Goal: Transaction & Acquisition: Obtain resource

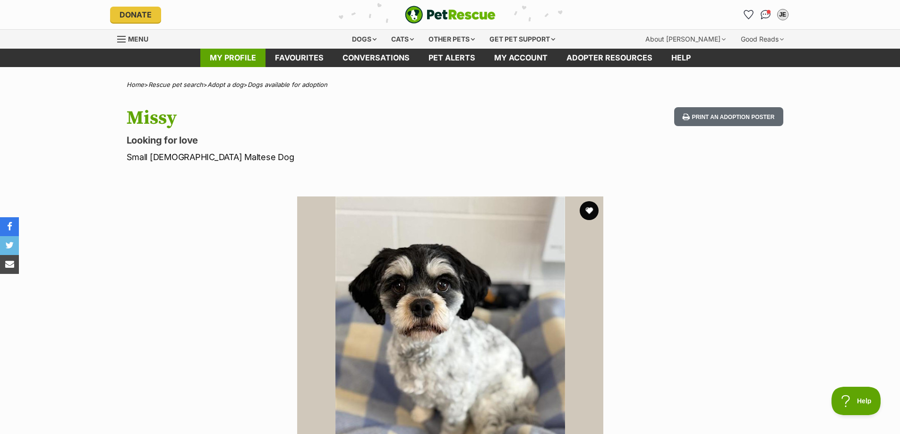
click at [242, 56] on link "My profile" at bounding box center [232, 58] width 65 height 18
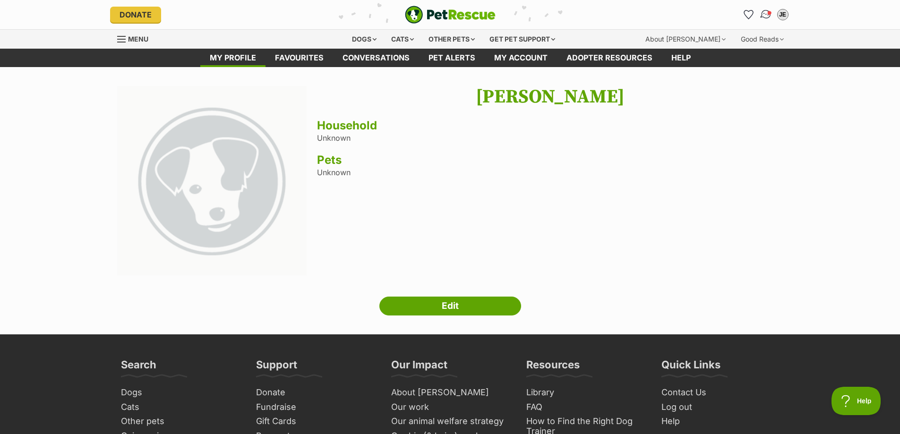
click at [766, 14] on img "Conversations" at bounding box center [765, 15] width 13 height 12
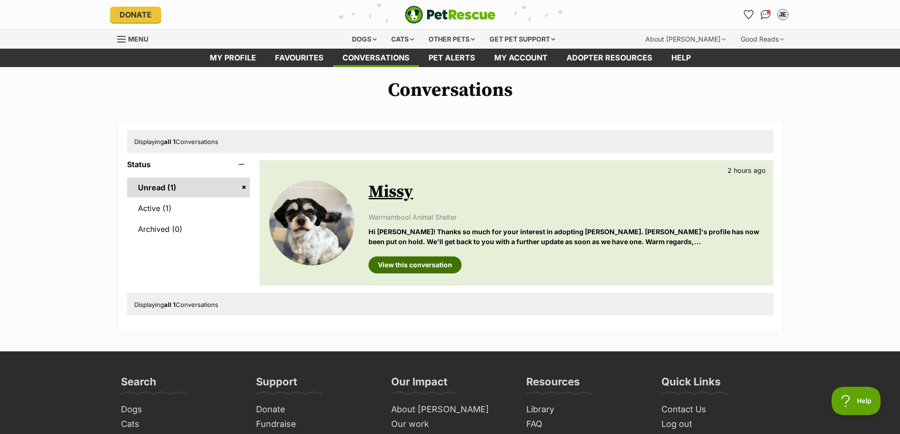
click at [415, 260] on link "View this conversation" at bounding box center [414, 264] width 93 height 17
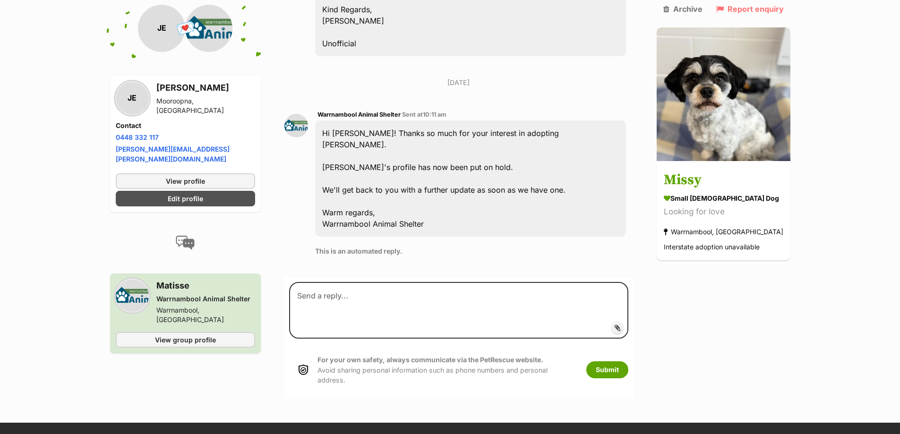
scroll to position [1684, 0]
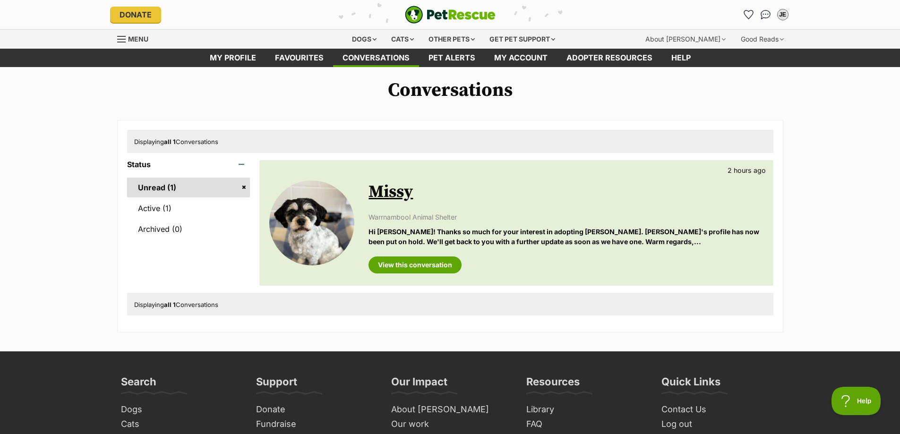
click at [395, 193] on link "Missy" at bounding box center [390, 191] width 44 height 21
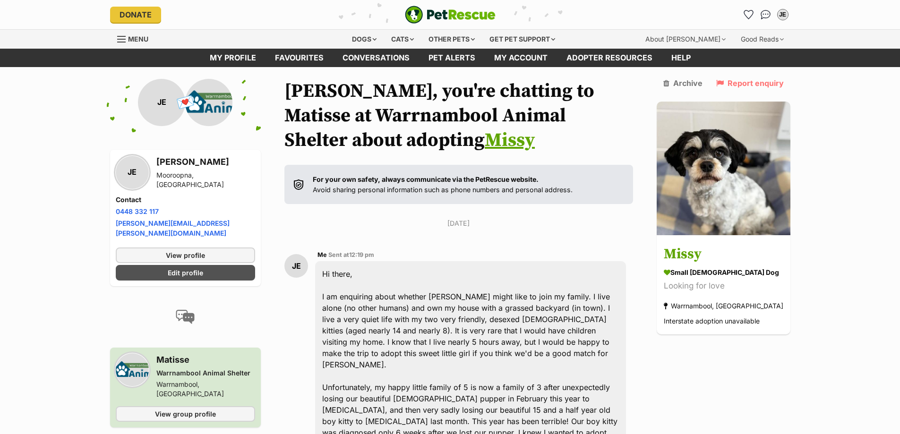
click at [485, 141] on link "Missy" at bounding box center [510, 140] width 50 height 24
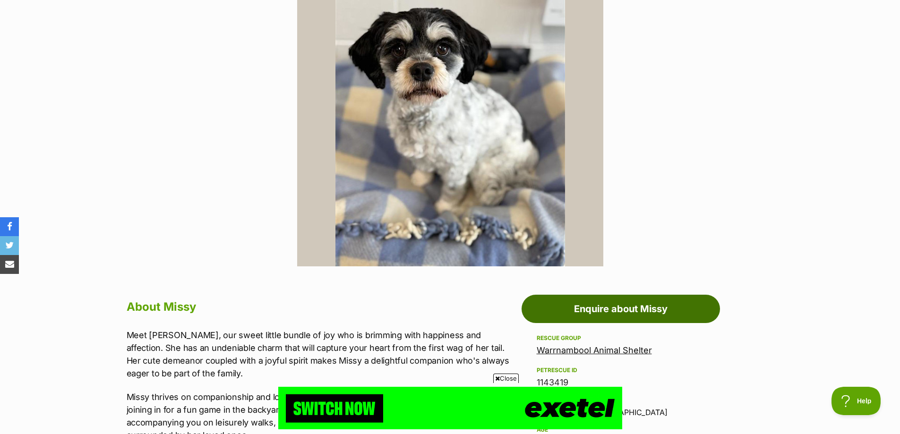
click at [609, 309] on link "Enquire about Missy" at bounding box center [620, 309] width 198 height 28
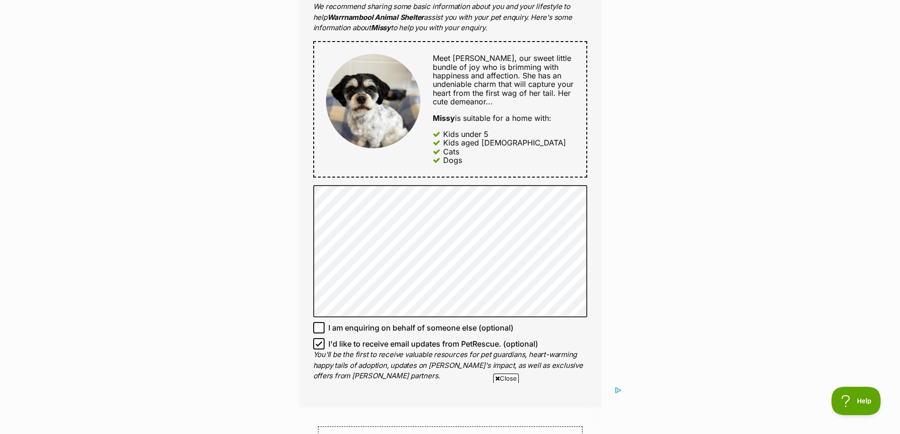
scroll to position [283, 0]
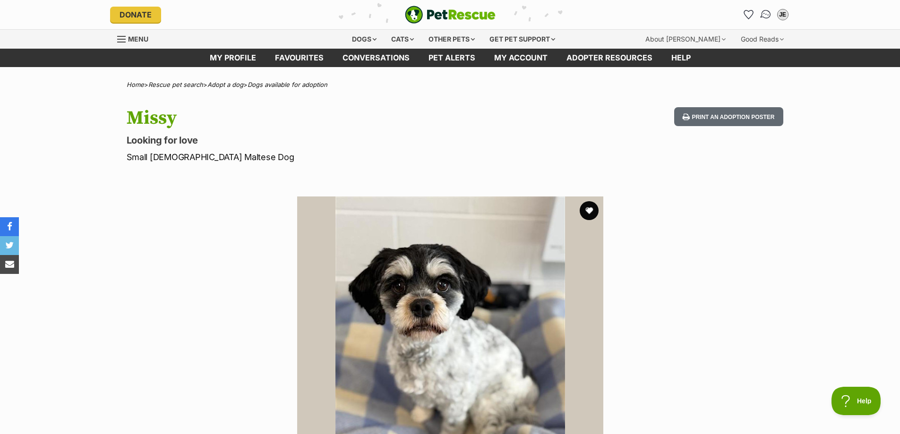
click at [768, 14] on img "Conversations" at bounding box center [765, 15] width 13 height 12
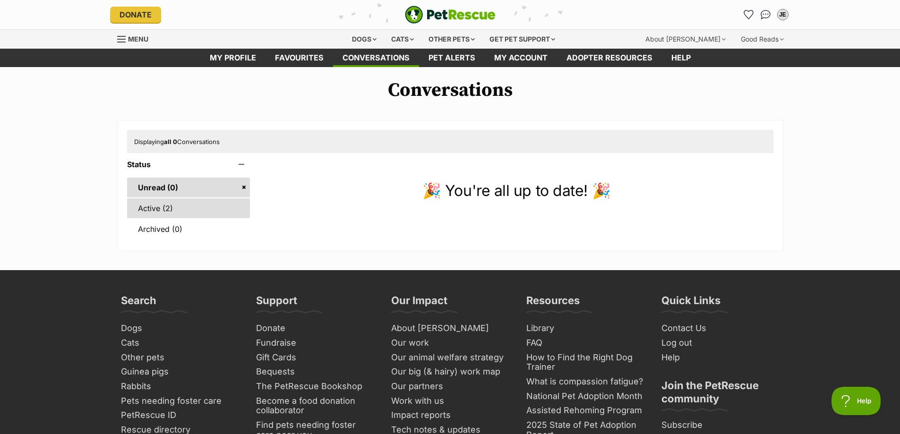
click at [167, 207] on link "Active (2)" at bounding box center [188, 208] width 123 height 20
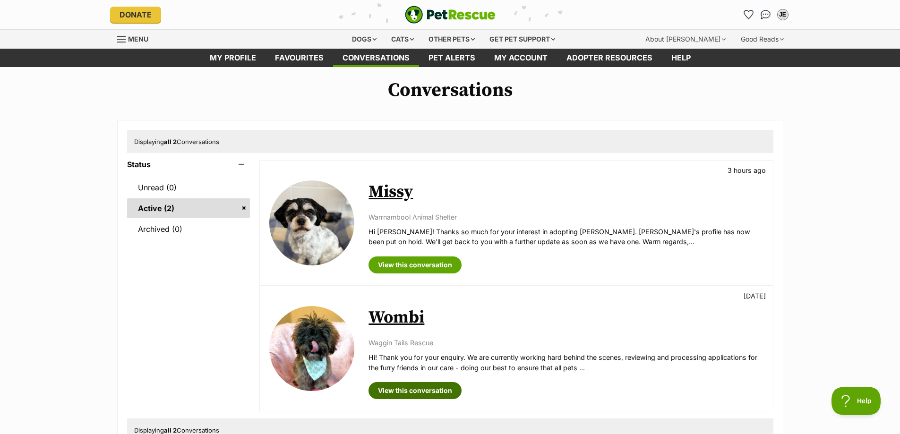
click at [426, 389] on link "View this conversation" at bounding box center [414, 390] width 93 height 17
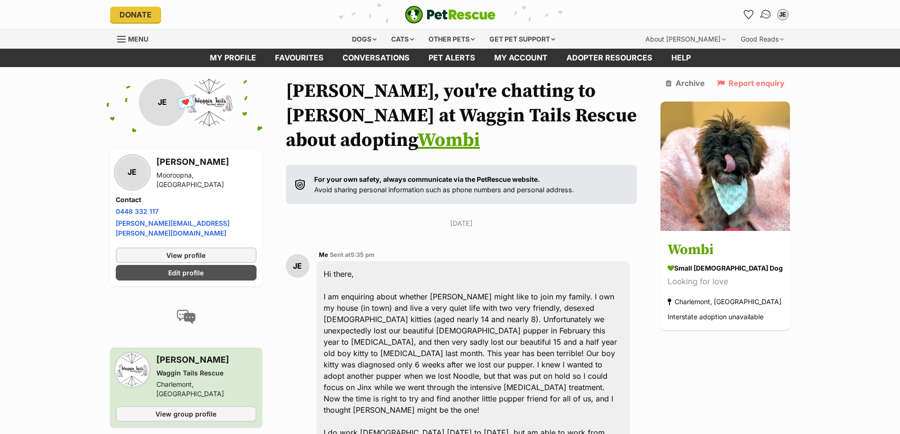
click at [765, 16] on img "Conversations" at bounding box center [765, 15] width 13 height 12
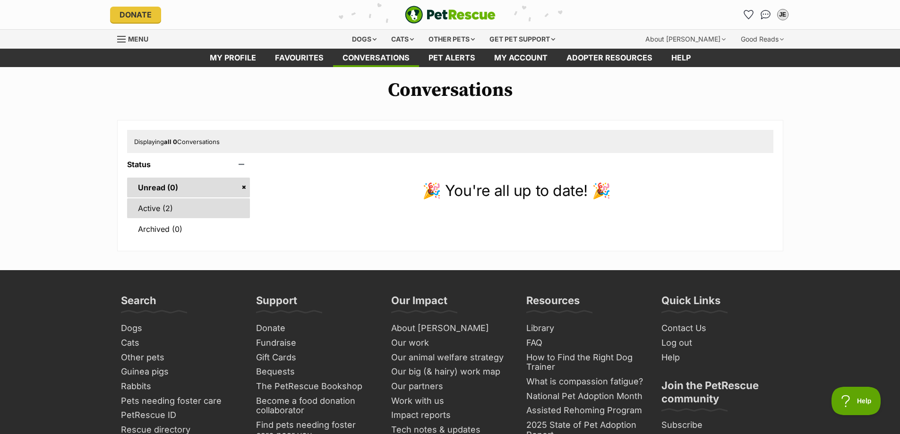
click at [159, 213] on link "Active (2)" at bounding box center [188, 208] width 123 height 20
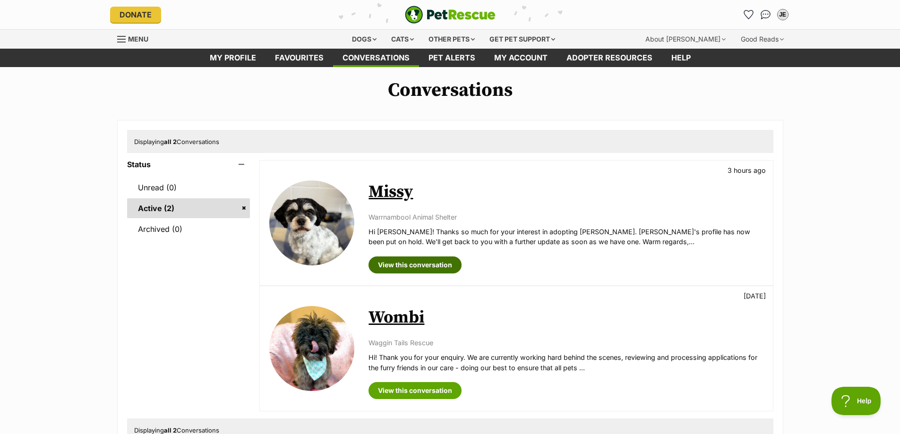
click at [421, 266] on link "View this conversation" at bounding box center [414, 264] width 93 height 17
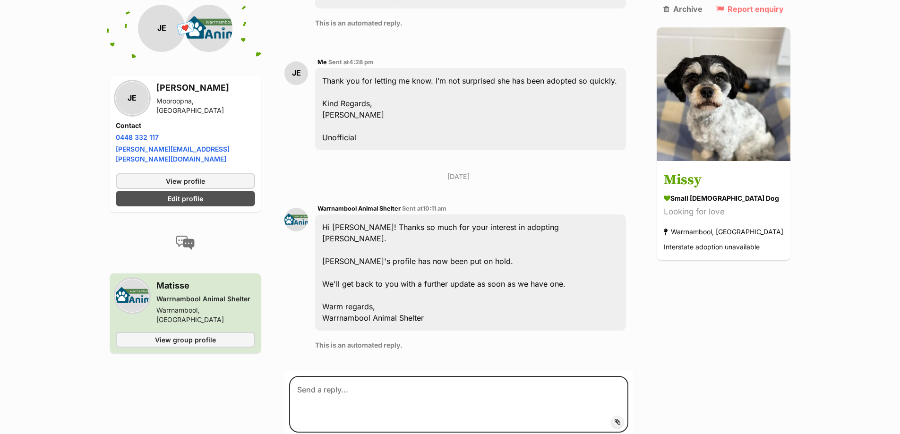
scroll to position [1589, 0]
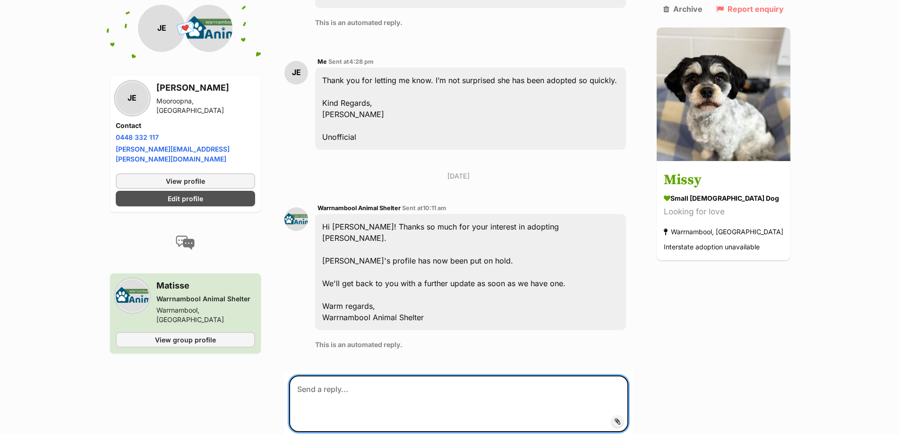
click at [350, 375] on textarea at bounding box center [458, 403] width 339 height 57
type textarea "H"
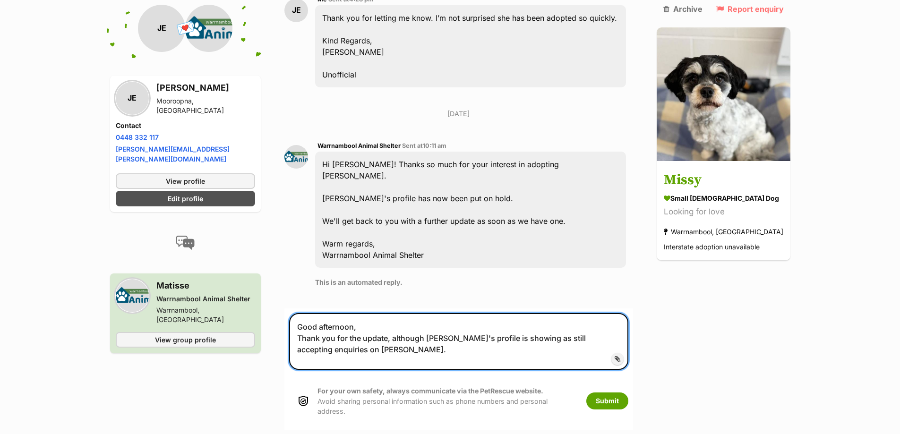
scroll to position [1684, 0]
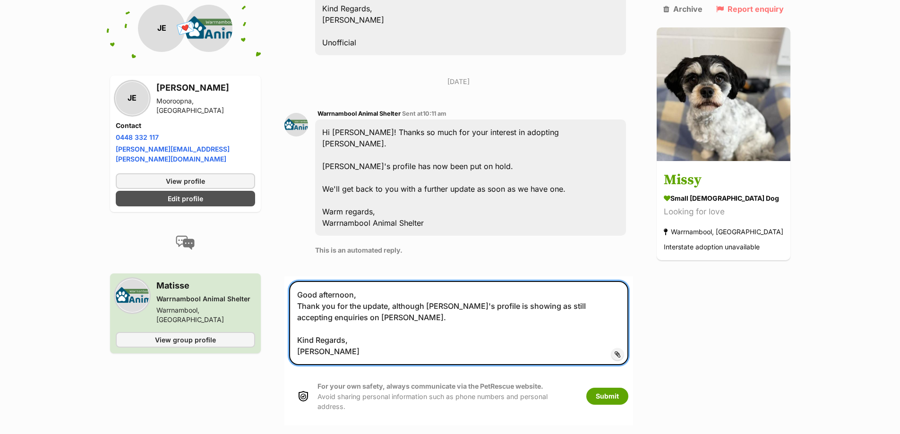
click at [362, 281] on textarea "Good afternoon, Thank you for the update, although Missy's profile is showing a…" at bounding box center [458, 323] width 339 height 84
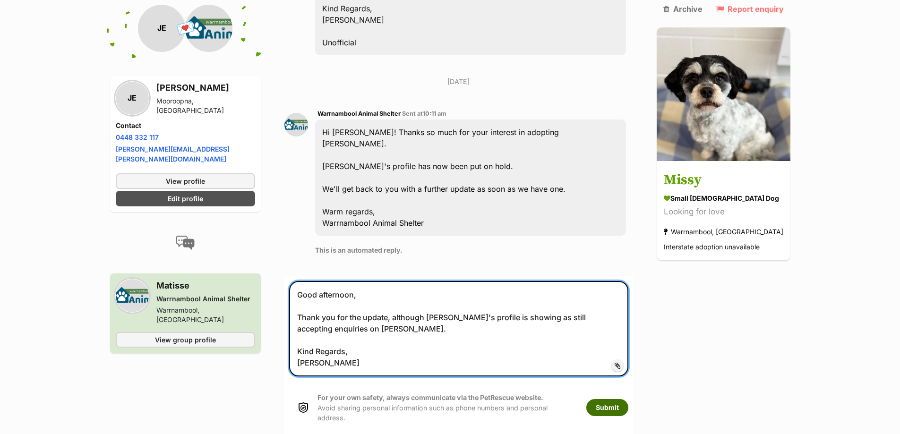
type textarea "Good afternoon, Thank you for the update, although Missy's profile is showing a…"
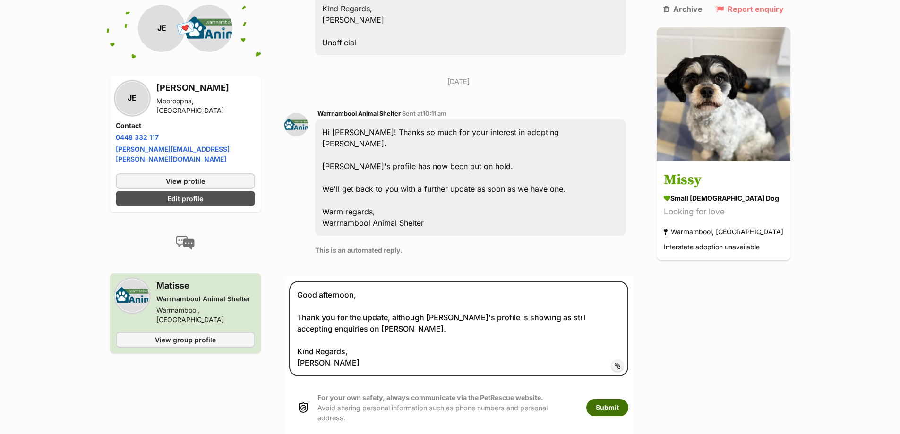
click at [622, 399] on button "Submit" at bounding box center [607, 407] width 42 height 17
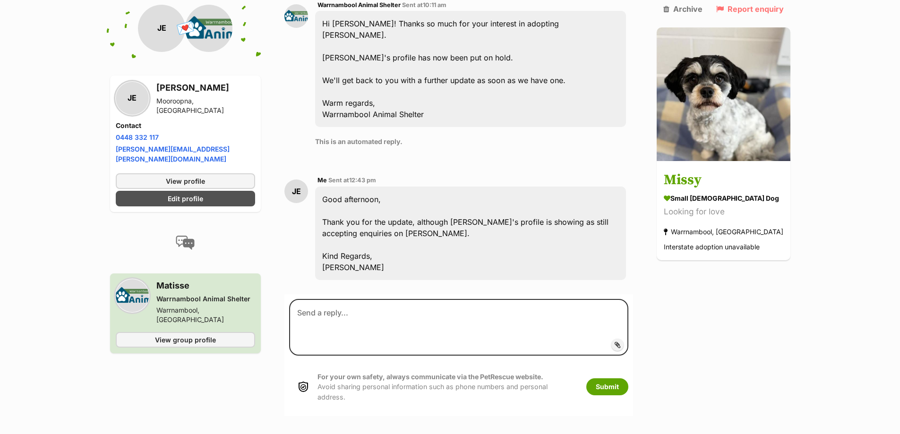
scroll to position [1795, 0]
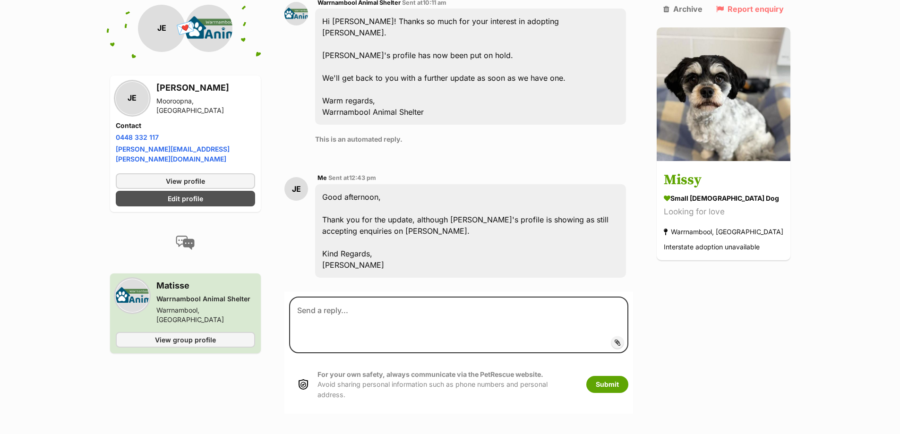
click at [383, 184] on div "Good afternoon, Thank you for the update, although Missy's profile is showing a…" at bounding box center [470, 231] width 310 height 94
drag, startPoint x: 383, startPoint y: 144, endPoint x: 575, endPoint y: 179, distance: 194.9
click at [575, 184] on div "Good afternoon, Thank you for the update, although Missy's profile is showing a…" at bounding box center [470, 231] width 310 height 94
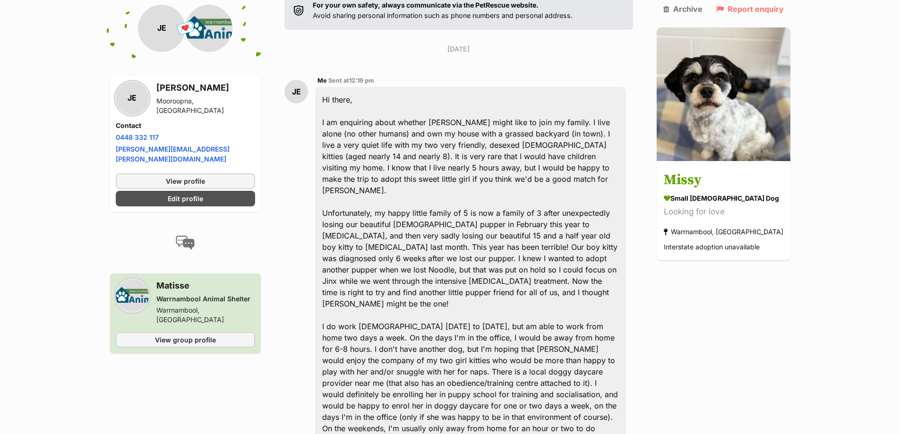
scroll to position [47, 0]
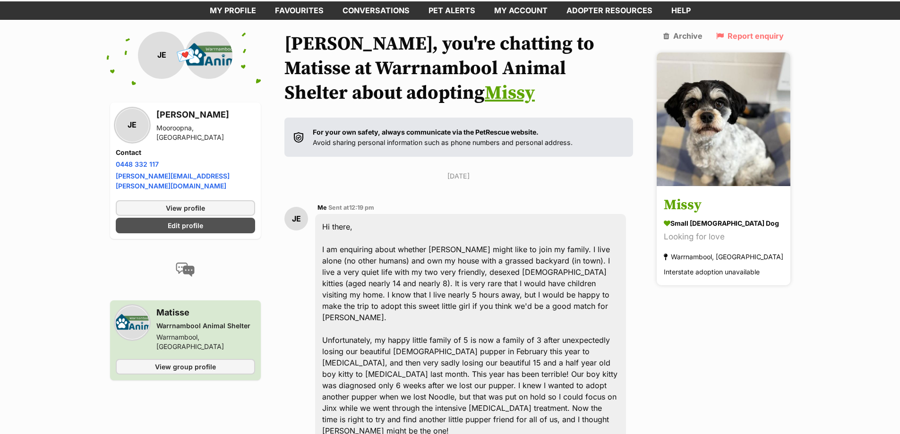
click at [706, 195] on h3 "Missy" at bounding box center [723, 205] width 119 height 21
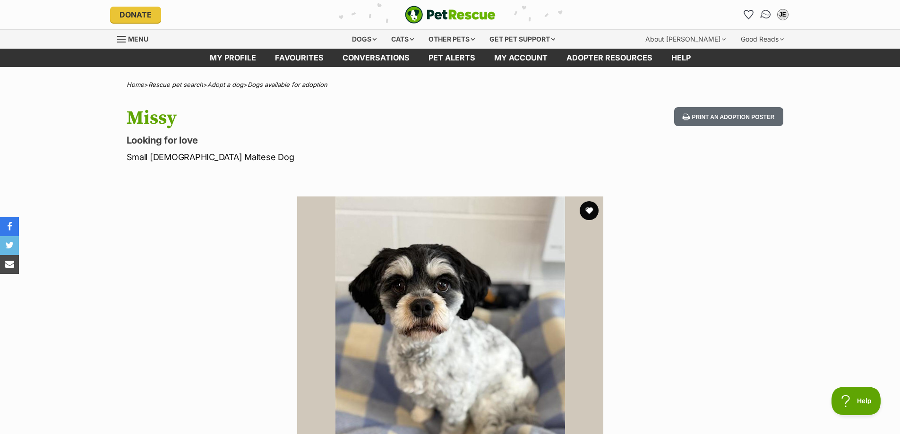
click at [765, 17] on img "Conversations" at bounding box center [765, 15] width 13 height 12
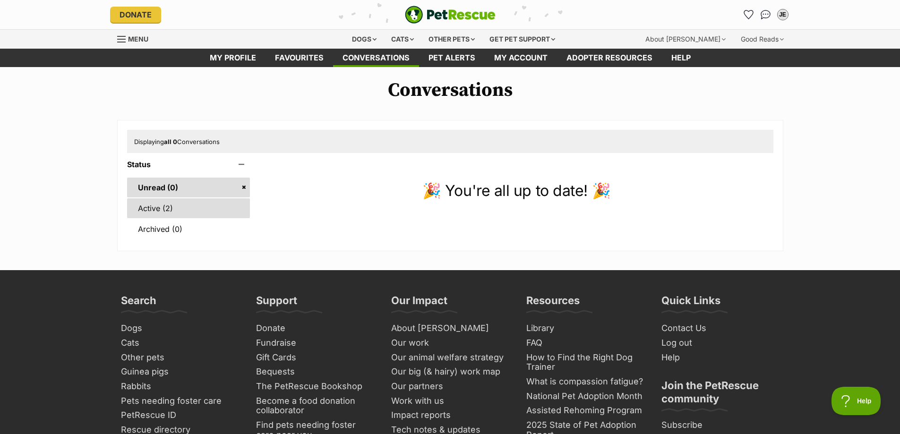
click at [161, 207] on link "Active (2)" at bounding box center [188, 208] width 123 height 20
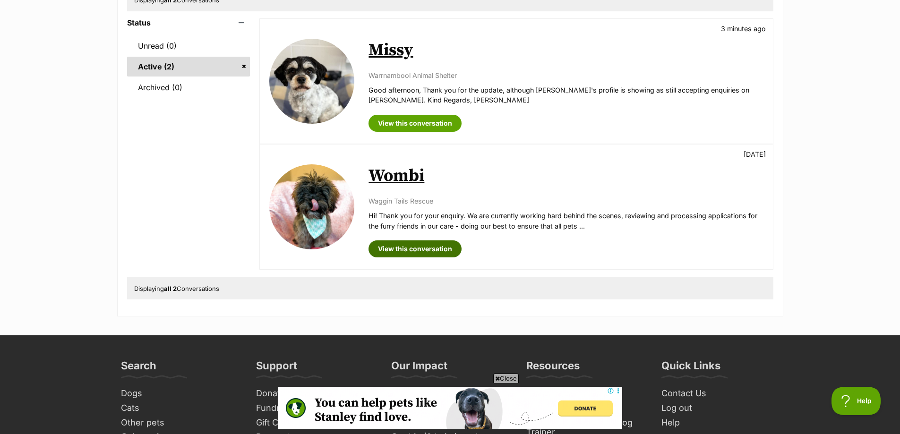
click at [416, 249] on link "View this conversation" at bounding box center [414, 248] width 93 height 17
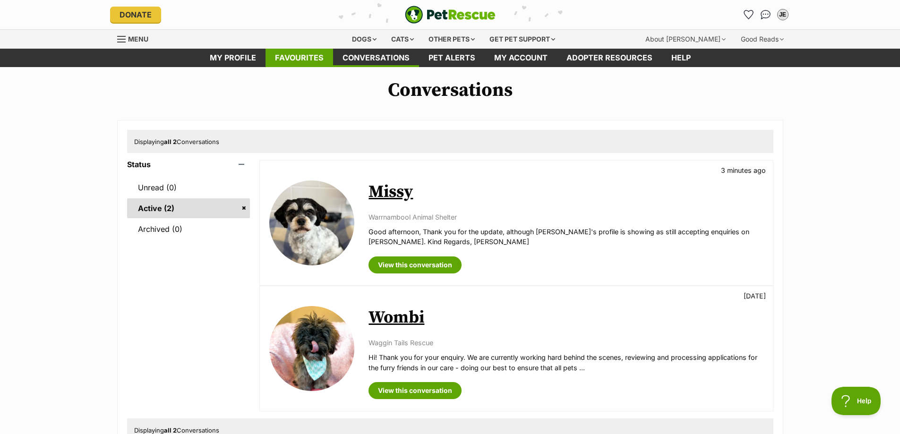
click at [294, 61] on link "Favourites" at bounding box center [299, 58] width 68 height 18
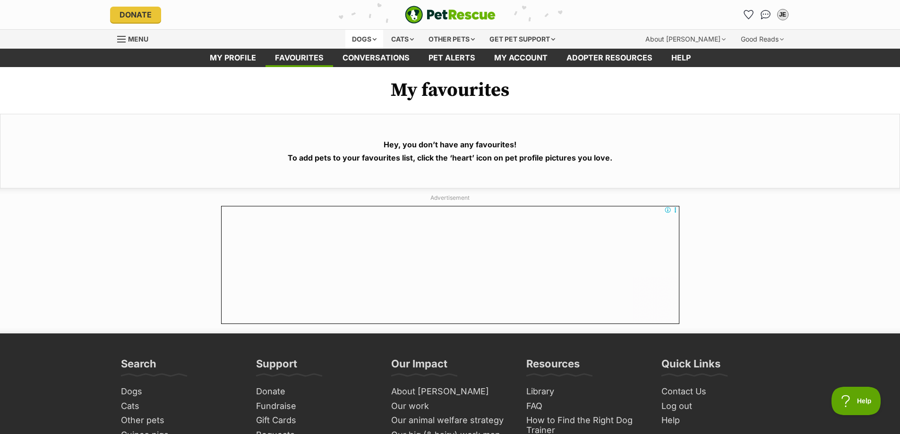
click at [364, 41] on div "Dogs" at bounding box center [364, 39] width 38 height 19
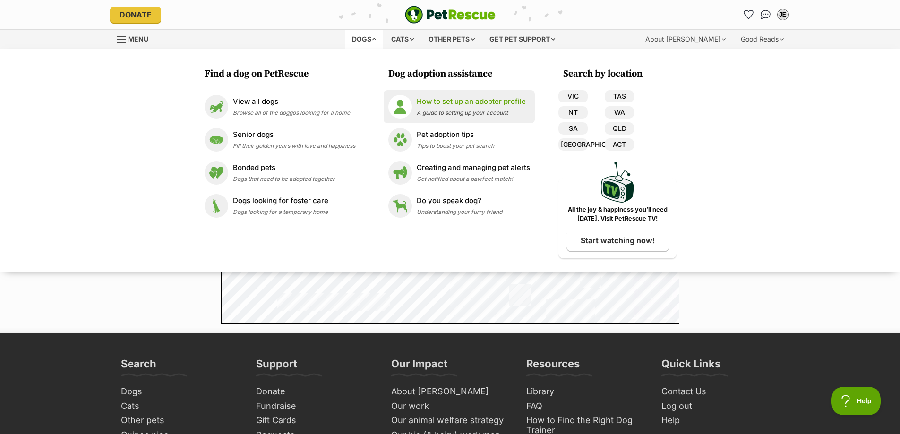
click at [469, 108] on div "How to set up an adopter profile A guide to setting up your account" at bounding box center [471, 106] width 109 height 20
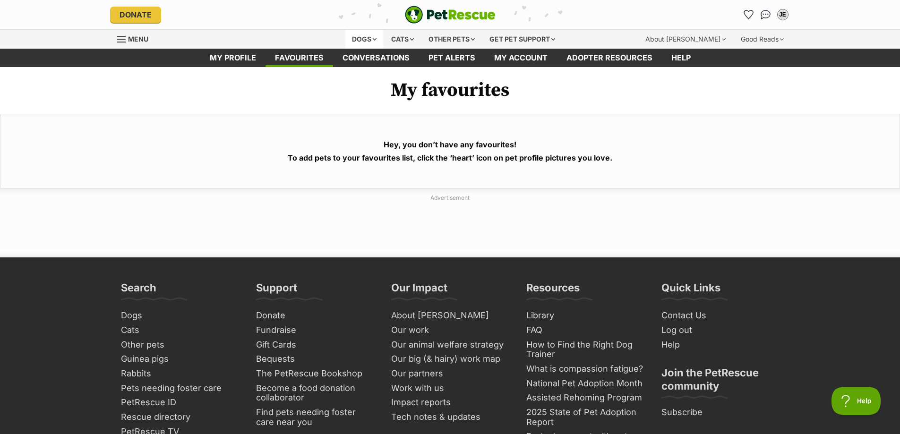
click at [374, 37] on div "Dogs" at bounding box center [364, 39] width 38 height 19
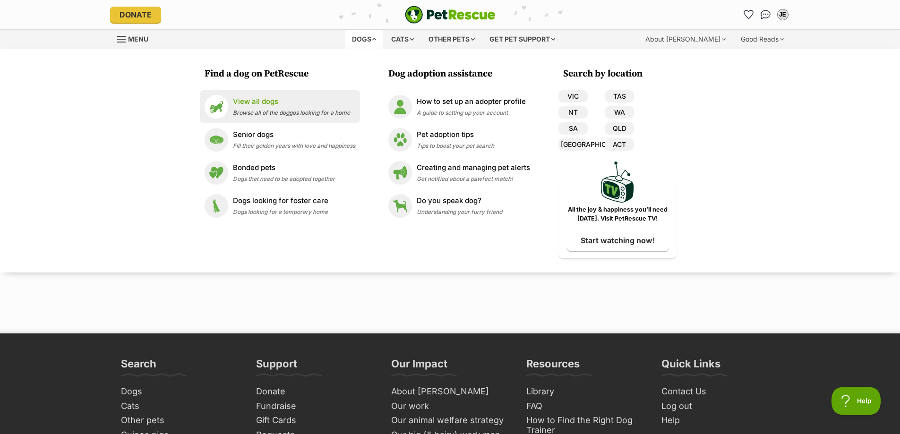
click at [273, 106] on p "View all dogs" at bounding box center [291, 101] width 117 height 11
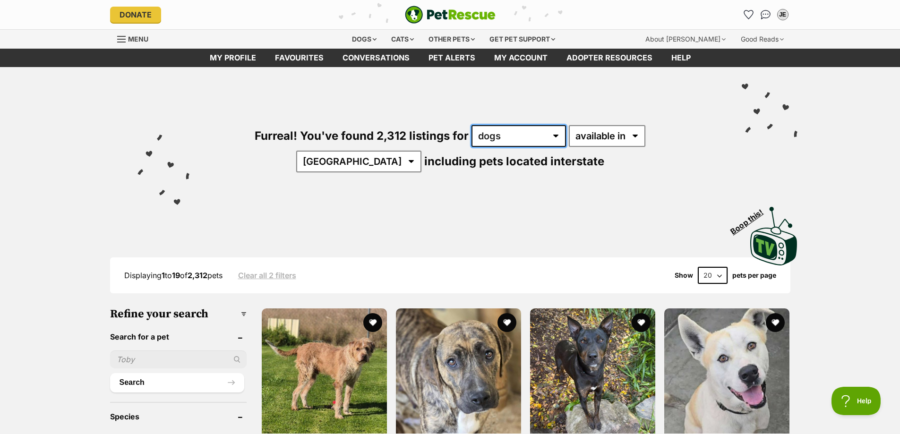
drag, startPoint x: 522, startPoint y: 136, endPoint x: 520, endPoint y: 142, distance: 6.4
click at [522, 136] on select "any type of pet cats dogs other pets" at bounding box center [518, 136] width 94 height 22
click at [471, 125] on select "any type of pet cats dogs other pets" at bounding box center [518, 136] width 94 height 22
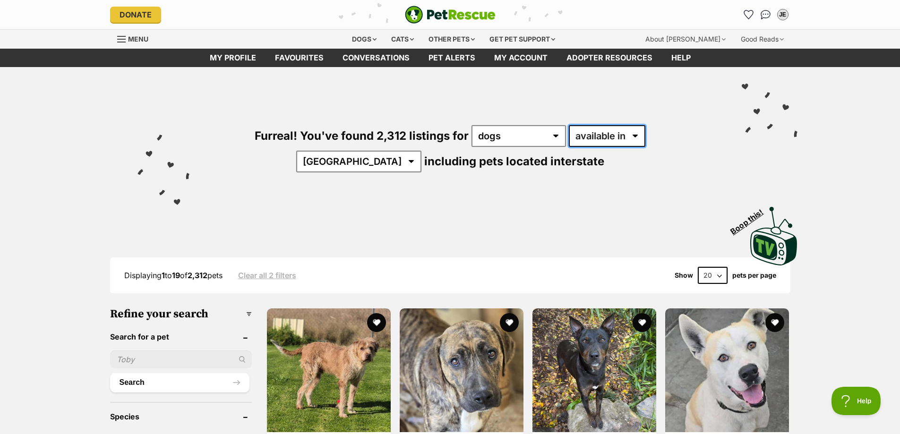
click at [604, 139] on select "available in located in" at bounding box center [607, 136] width 77 height 22
select select "disabled"
click at [569, 125] on select "available in located in" at bounding box center [607, 136] width 77 height 22
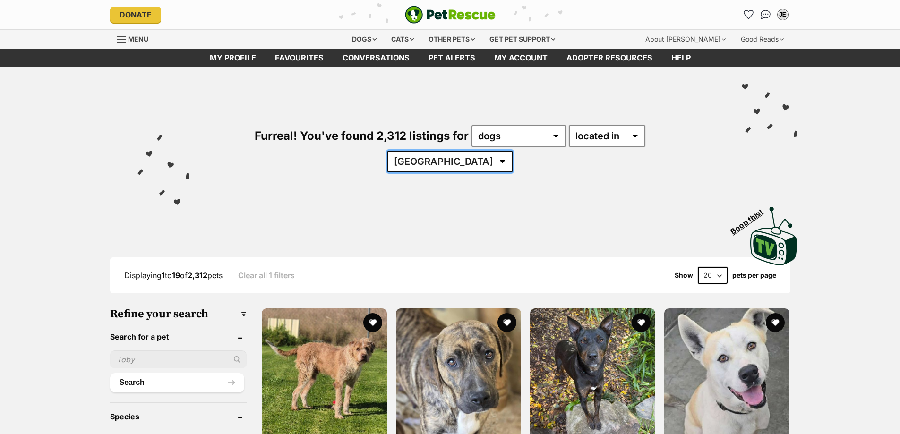
click at [512, 151] on select "[GEOGRAPHIC_DATA] [GEOGRAPHIC_DATA] [GEOGRAPHIC_DATA] [GEOGRAPHIC_DATA] SA [GEO…" at bounding box center [449, 162] width 125 height 22
select select "VIC"
click at [512, 151] on select "[GEOGRAPHIC_DATA] [GEOGRAPHIC_DATA] [GEOGRAPHIC_DATA] [GEOGRAPHIC_DATA] SA [GEO…" at bounding box center [449, 162] width 125 height 22
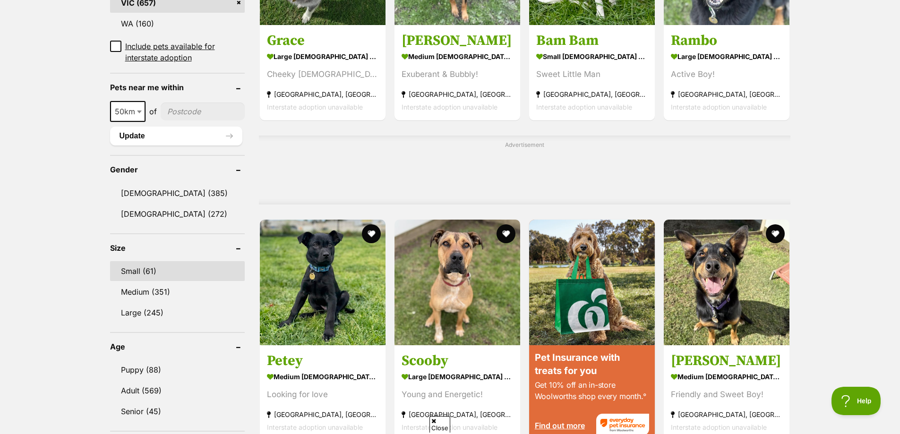
click at [138, 269] on link "Small (61)" at bounding box center [177, 271] width 135 height 20
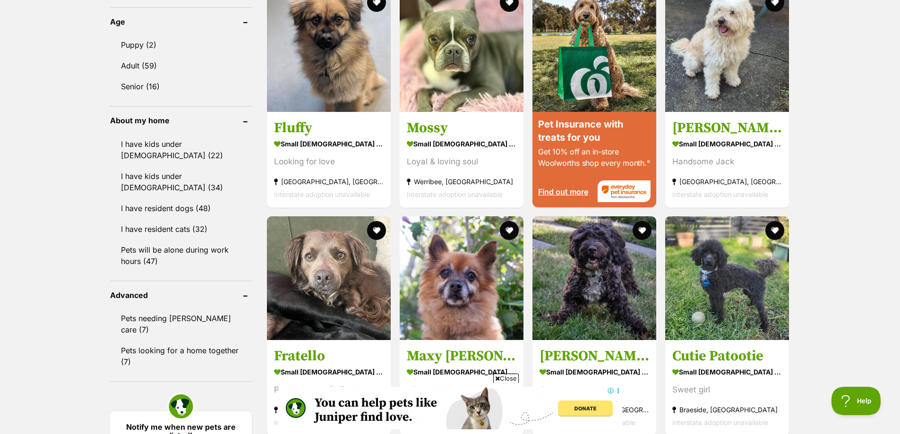
scroll to position [944, 0]
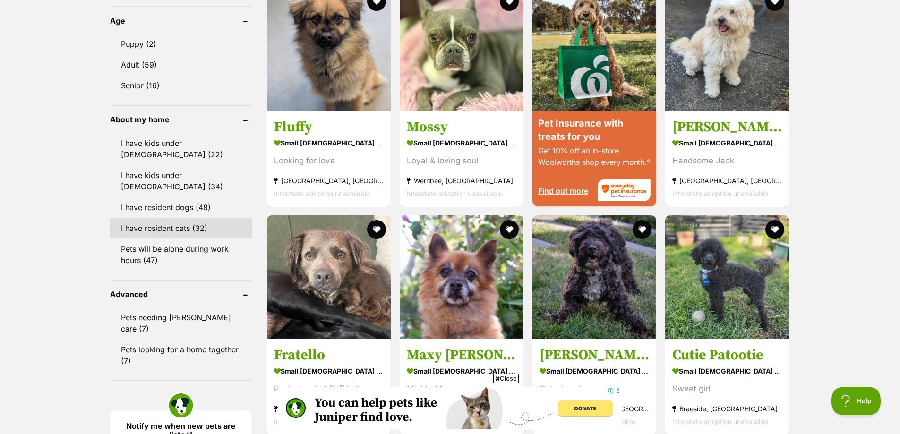
click at [168, 218] on link "I have resident cats (32)" at bounding box center [181, 228] width 142 height 20
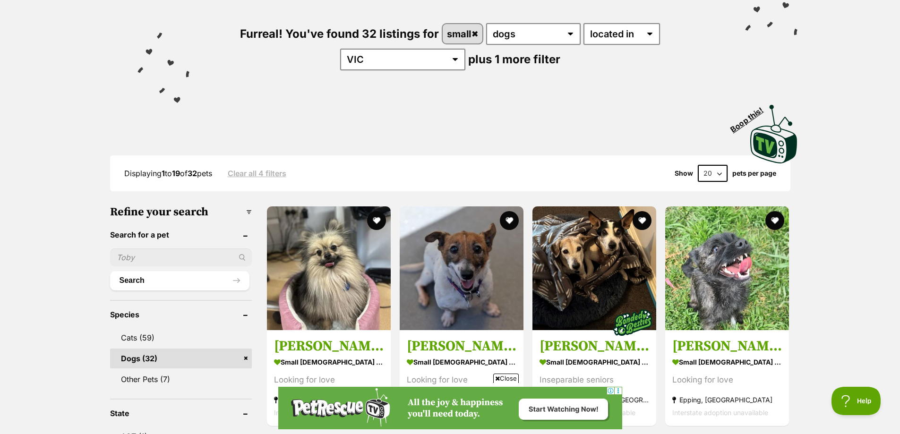
scroll to position [236, 0]
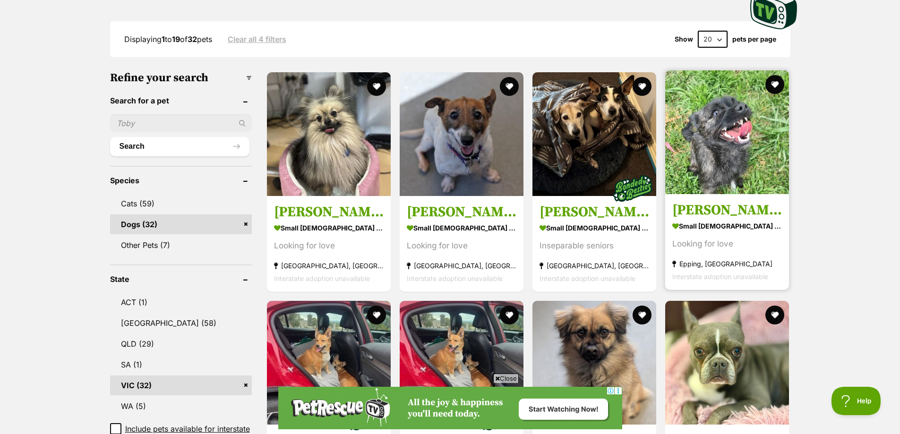
click at [700, 212] on h3 "[PERSON_NAME]" at bounding box center [727, 210] width 110 height 18
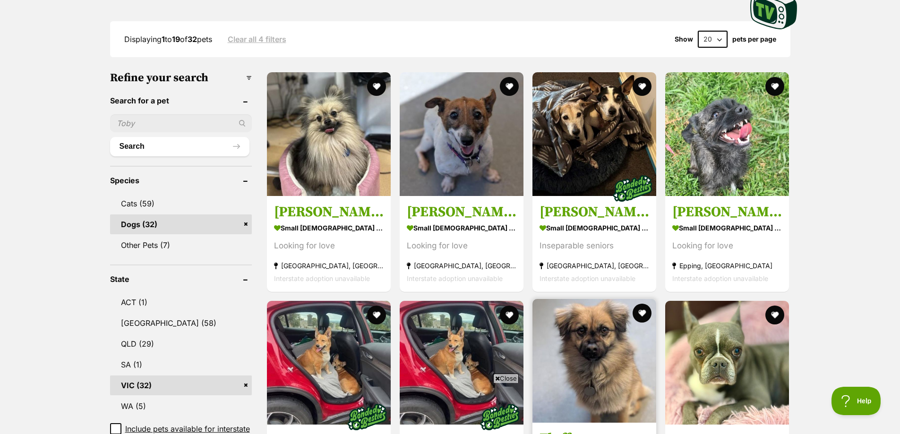
click at [599, 299] on img at bounding box center [594, 361] width 124 height 124
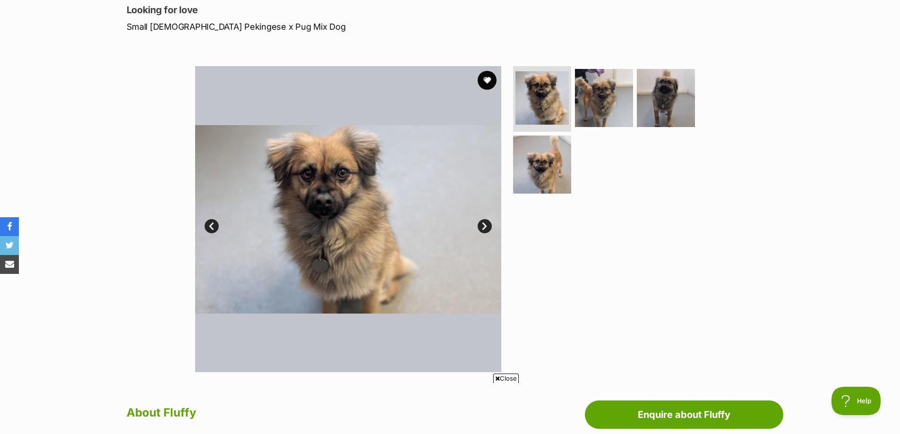
scroll to position [142, 0]
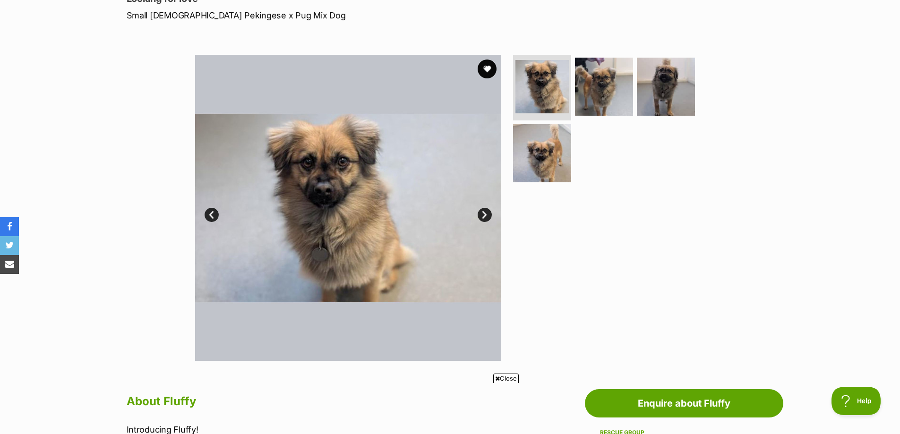
click at [487, 213] on link "Next" at bounding box center [484, 215] width 14 height 14
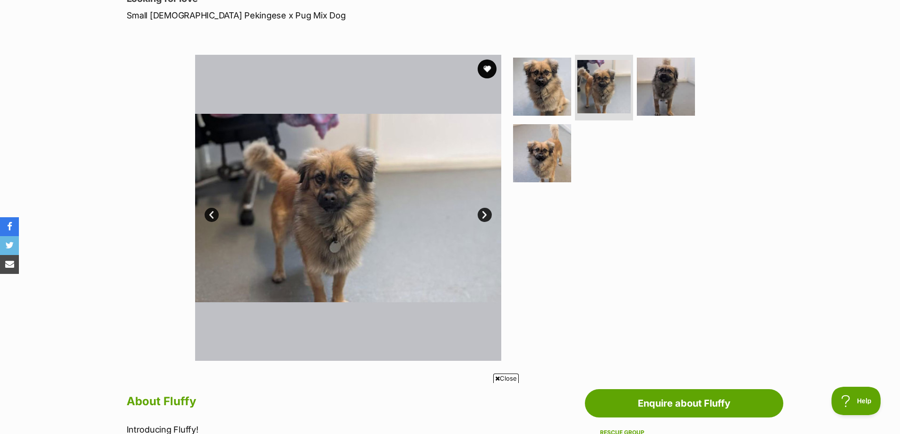
click at [487, 213] on link "Next" at bounding box center [484, 215] width 14 height 14
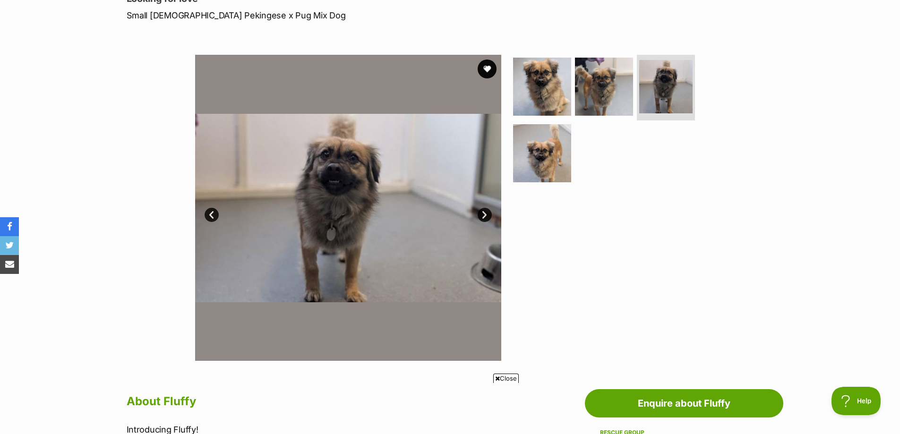
click at [487, 213] on link "Next" at bounding box center [484, 215] width 14 height 14
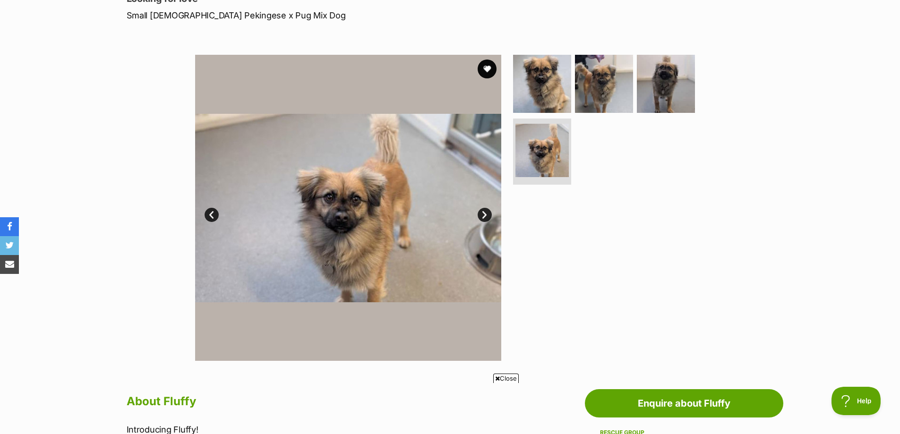
click at [481, 213] on link "Next" at bounding box center [484, 215] width 14 height 14
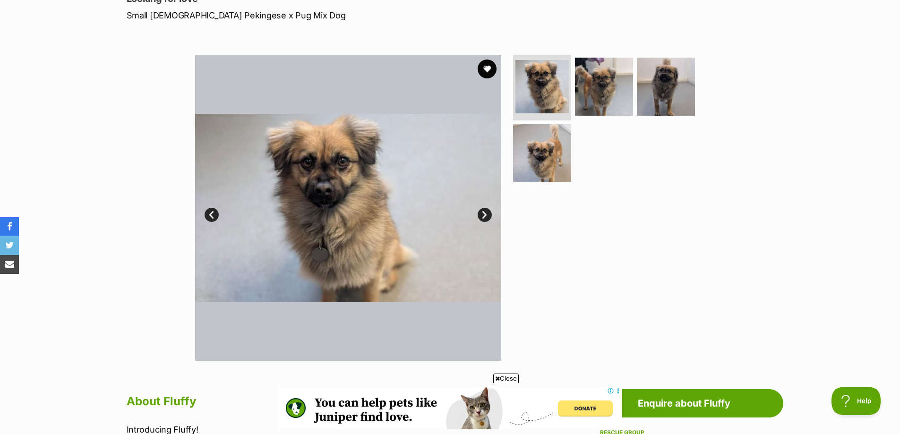
click at [485, 213] on link "Next" at bounding box center [484, 215] width 14 height 14
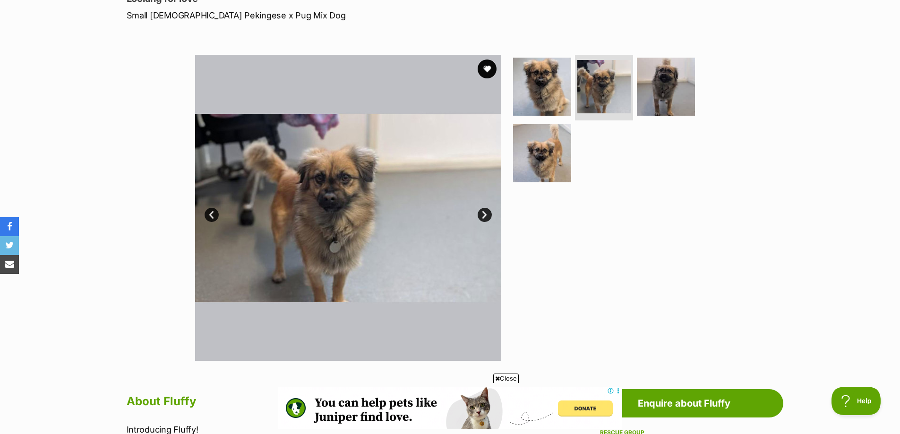
click at [485, 213] on link "Next" at bounding box center [484, 215] width 14 height 14
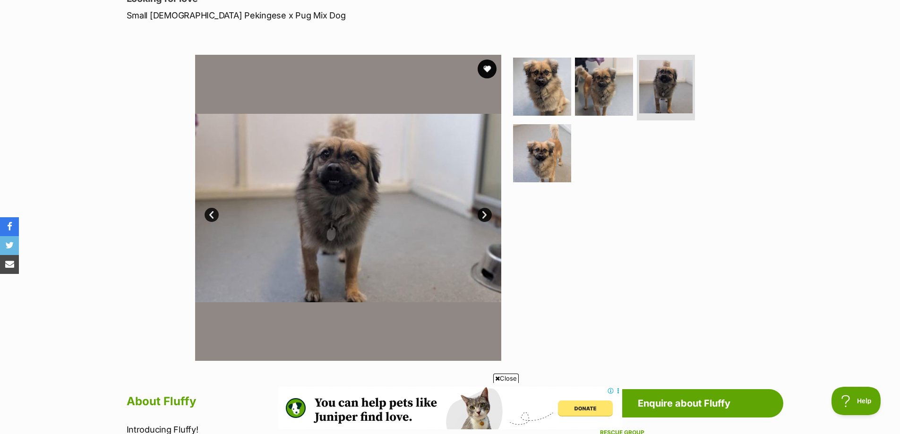
click at [485, 213] on link "Next" at bounding box center [484, 215] width 14 height 14
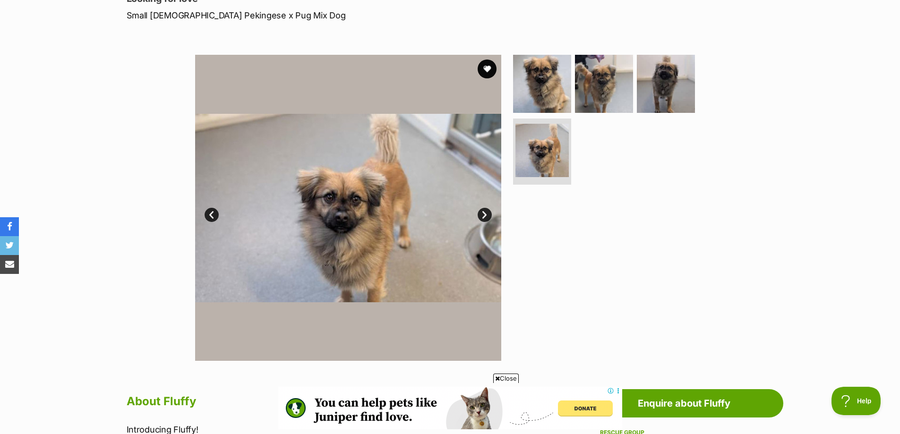
click at [485, 213] on link "Next" at bounding box center [484, 215] width 14 height 14
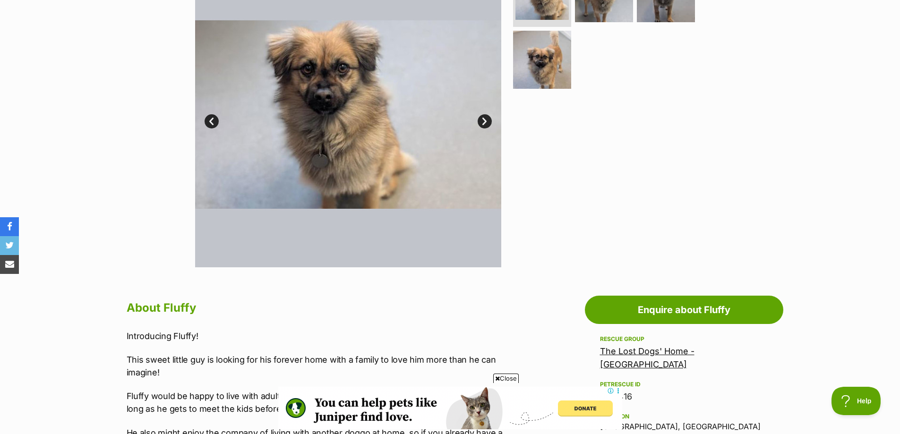
scroll to position [236, 0]
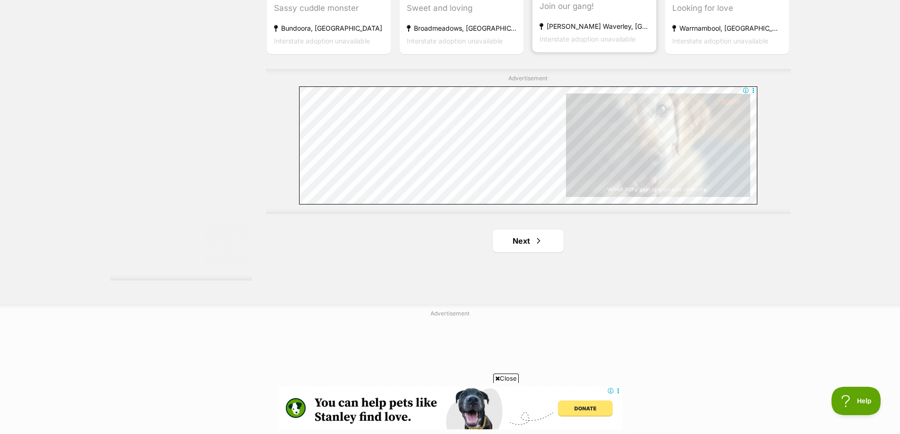
scroll to position [1653, 0]
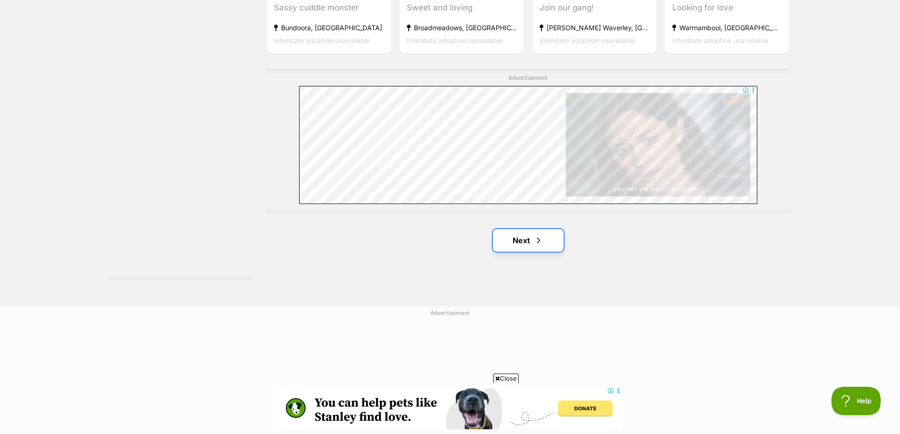
click at [530, 238] on link "Next" at bounding box center [528, 240] width 71 height 23
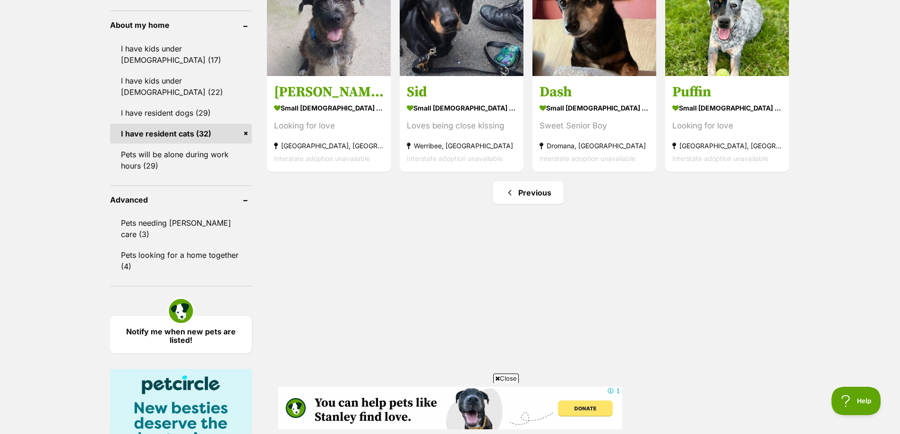
scroll to position [992, 0]
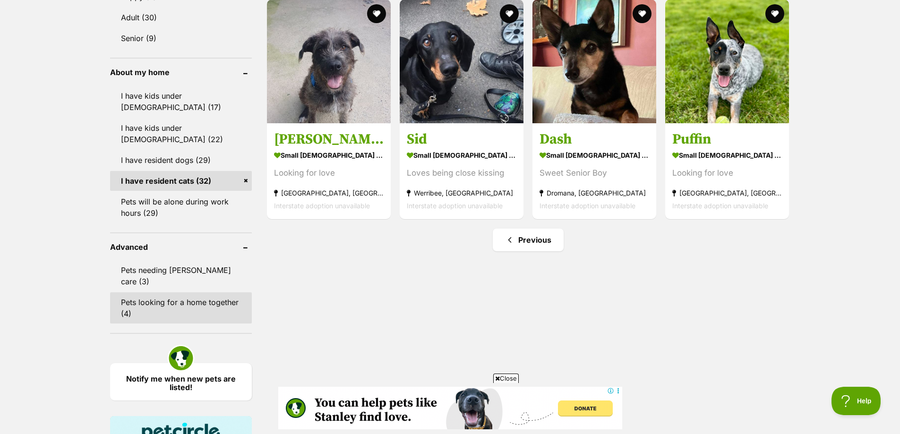
click at [193, 292] on link "Pets looking for a home together (4)" at bounding box center [181, 307] width 142 height 31
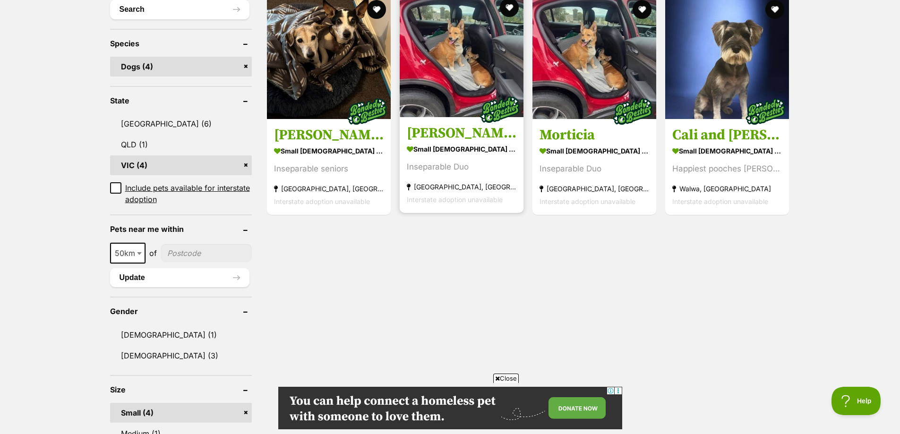
scroll to position [378, 0]
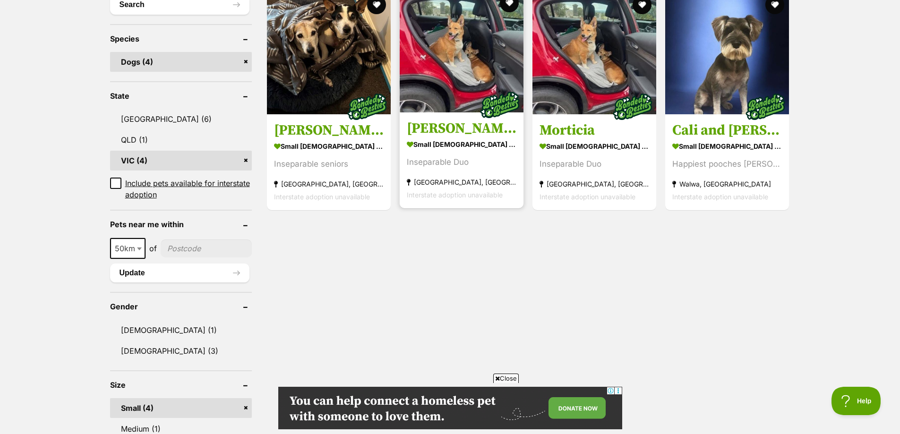
click at [486, 73] on img at bounding box center [462, 51] width 124 height 124
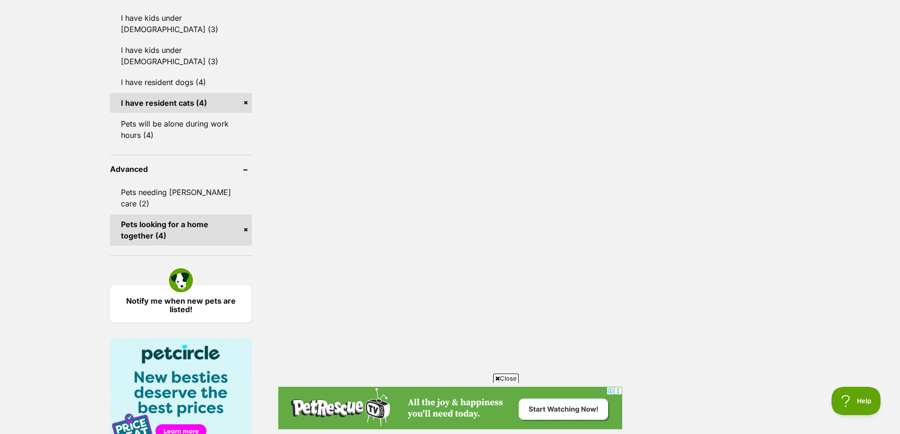
scroll to position [939, 0]
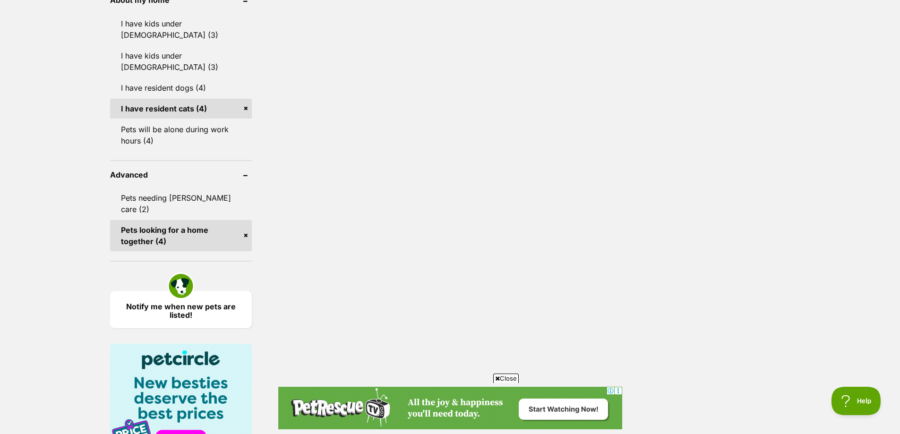
click at [247, 220] on link "Pets looking for a home together (4)" at bounding box center [181, 235] width 142 height 31
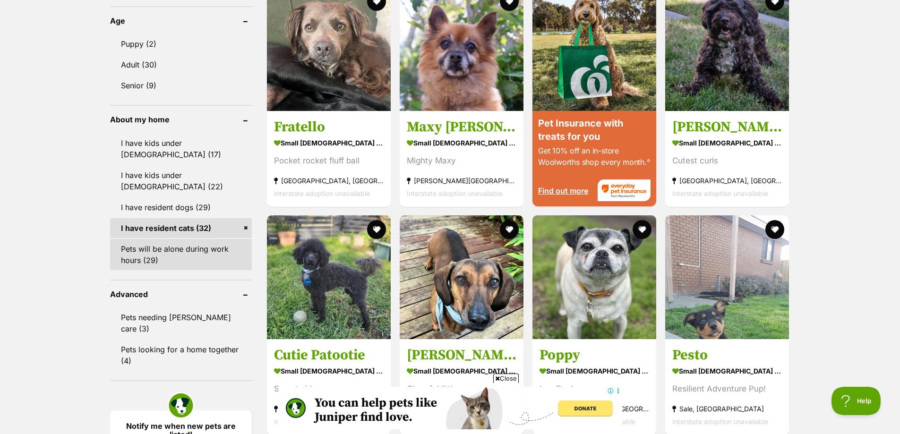
click at [162, 242] on link "Pets will be alone during work hours (29)" at bounding box center [181, 254] width 142 height 31
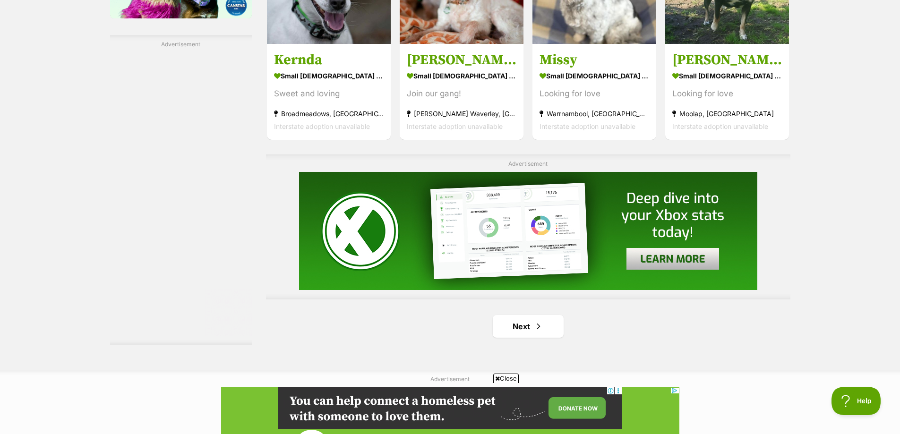
scroll to position [1653, 0]
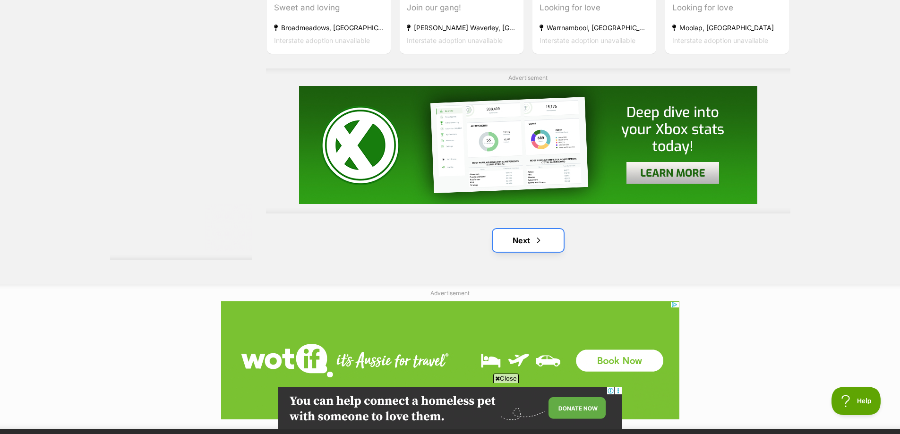
click at [516, 237] on link "Next" at bounding box center [528, 240] width 71 height 23
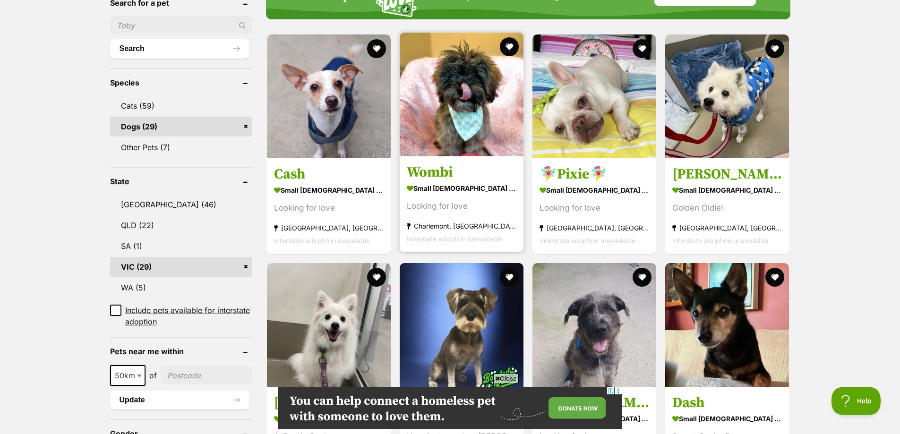
scroll to position [331, 0]
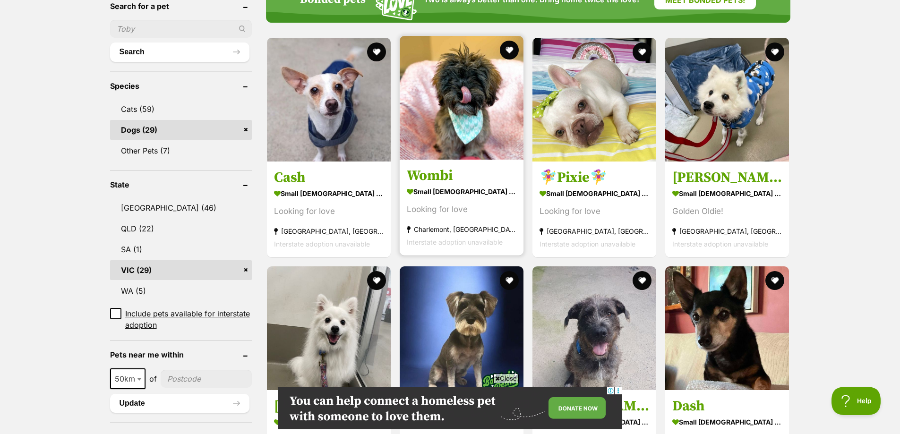
click at [467, 111] on img at bounding box center [462, 98] width 124 height 124
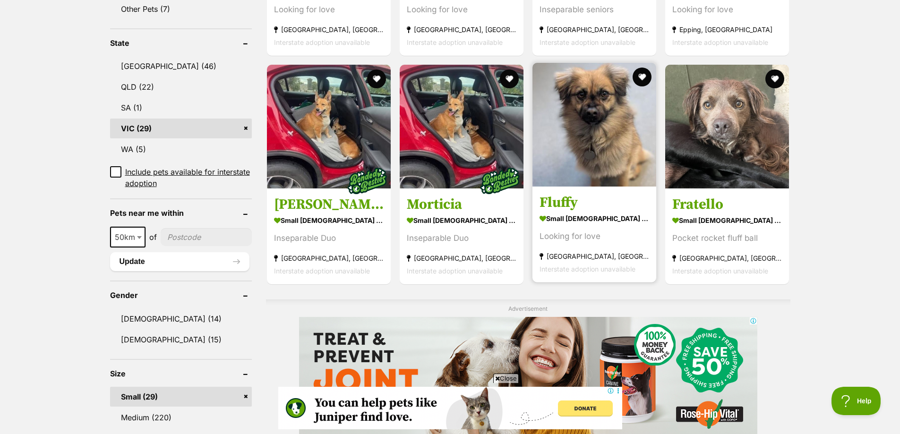
click at [588, 124] on img at bounding box center [594, 125] width 124 height 124
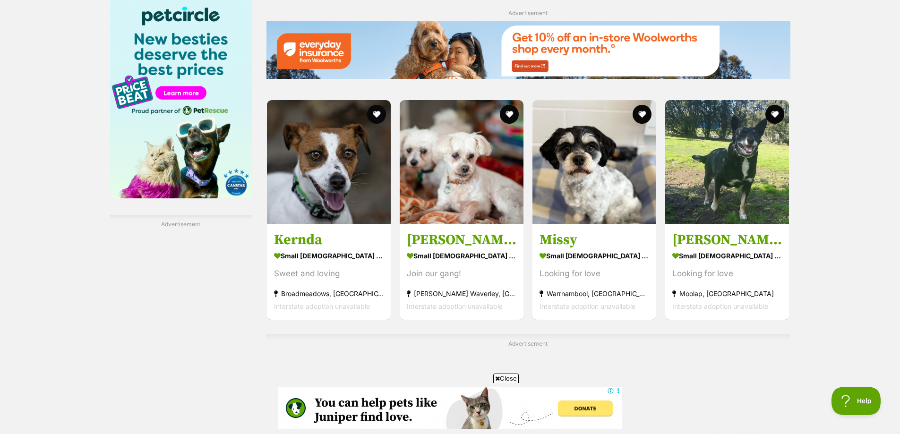
scroll to position [1417, 0]
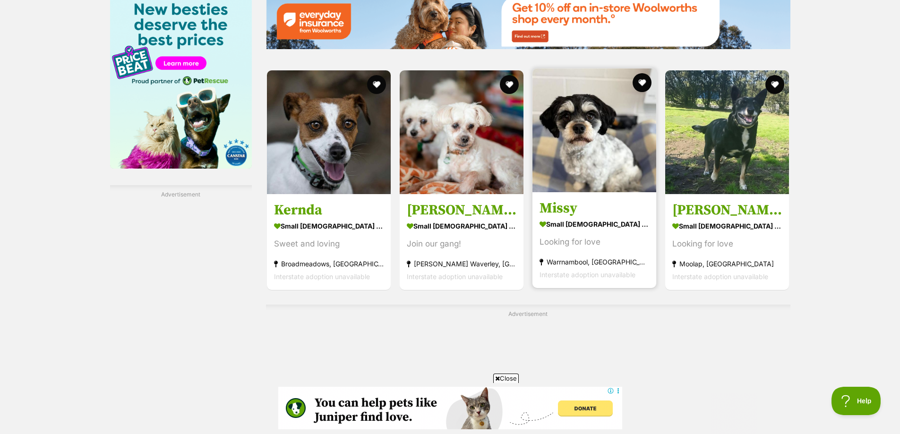
click at [593, 158] on img at bounding box center [594, 130] width 124 height 124
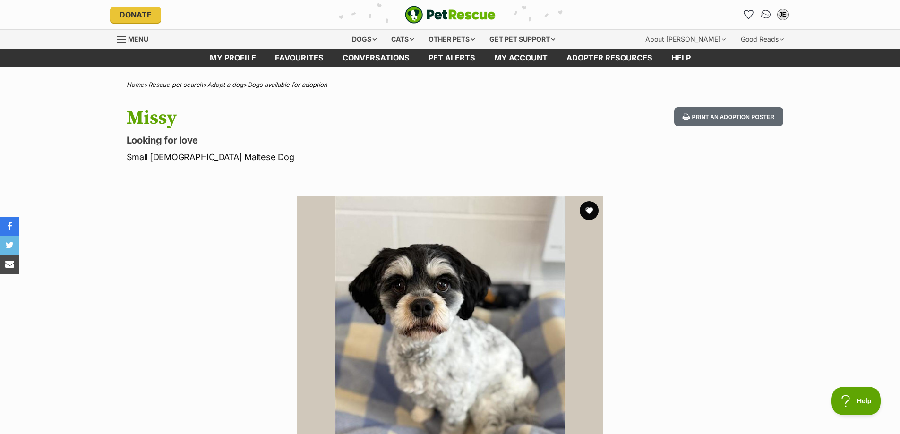
click at [767, 11] on img "Conversations" at bounding box center [765, 15] width 13 height 12
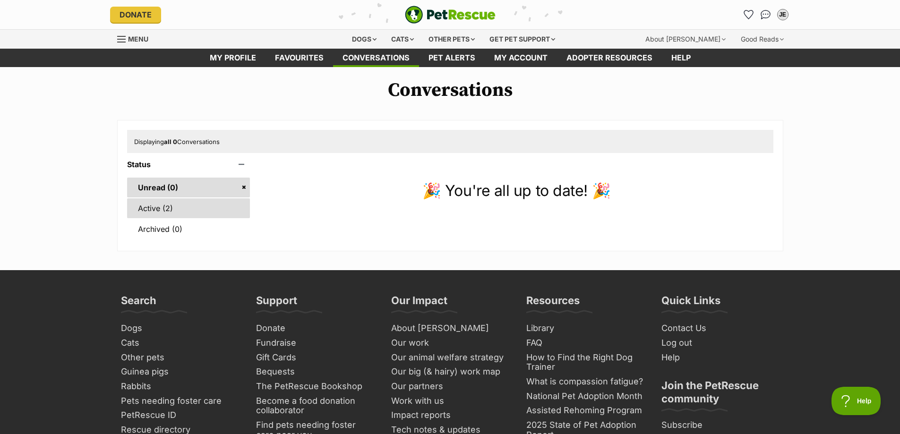
click at [152, 212] on link "Active (2)" at bounding box center [188, 208] width 123 height 20
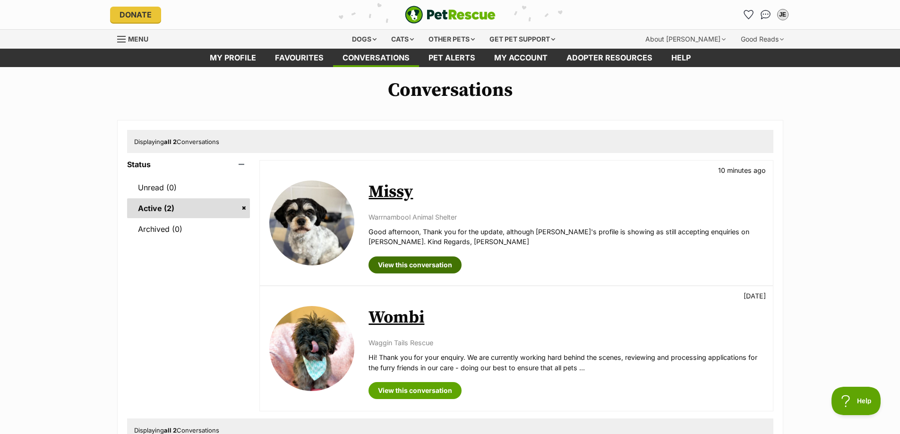
click at [412, 267] on link "View this conversation" at bounding box center [414, 264] width 93 height 17
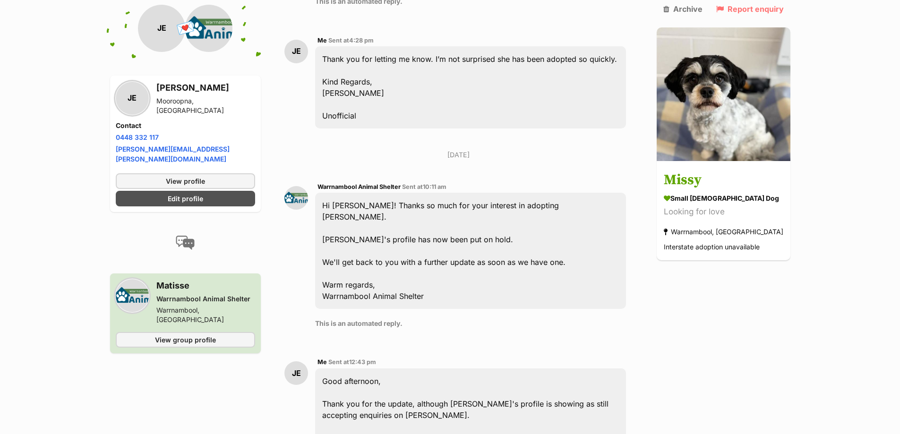
scroll to position [1606, 0]
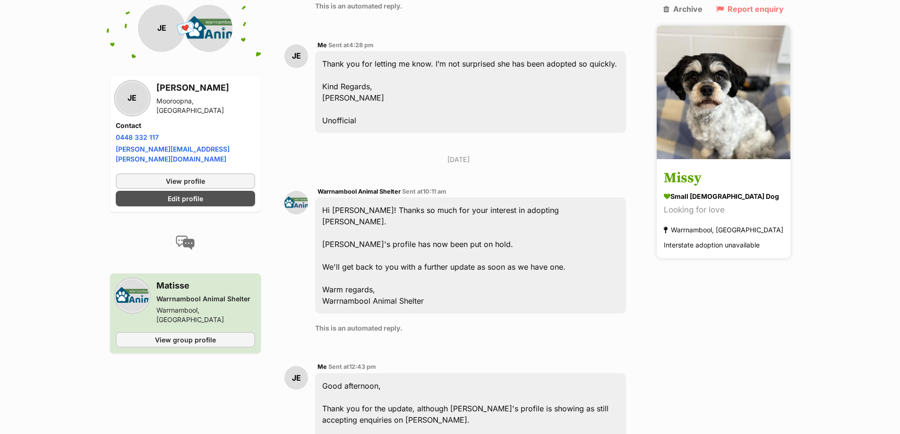
click at [723, 105] on img at bounding box center [723, 93] width 134 height 134
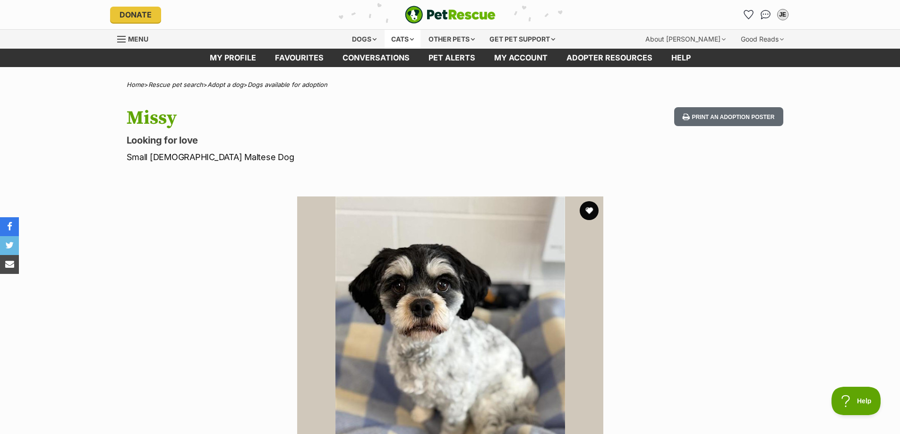
click at [409, 37] on div "Cats" at bounding box center [402, 39] width 36 height 19
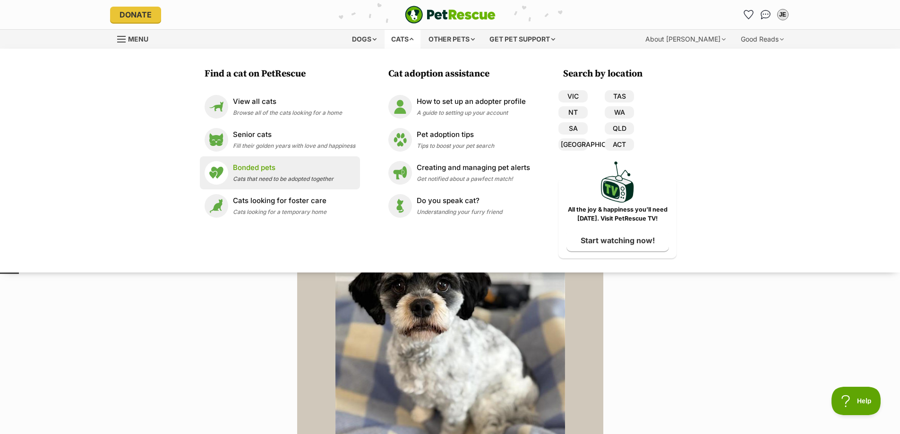
click at [260, 172] on p "Bonded pets" at bounding box center [283, 167] width 101 height 11
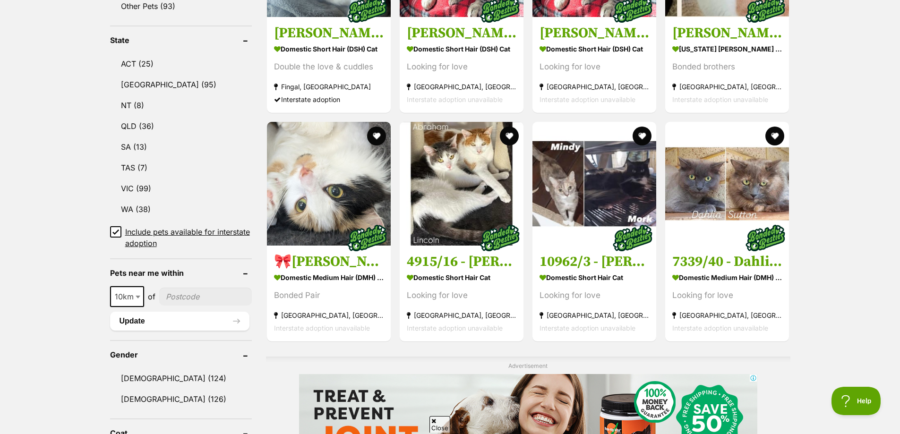
click at [116, 232] on icon at bounding box center [115, 232] width 7 height 7
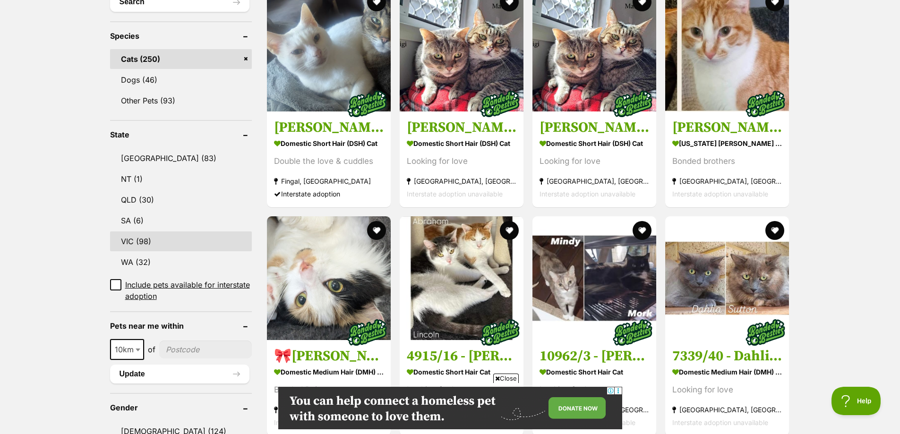
click at [139, 238] on link "VIC (98)" at bounding box center [181, 241] width 142 height 20
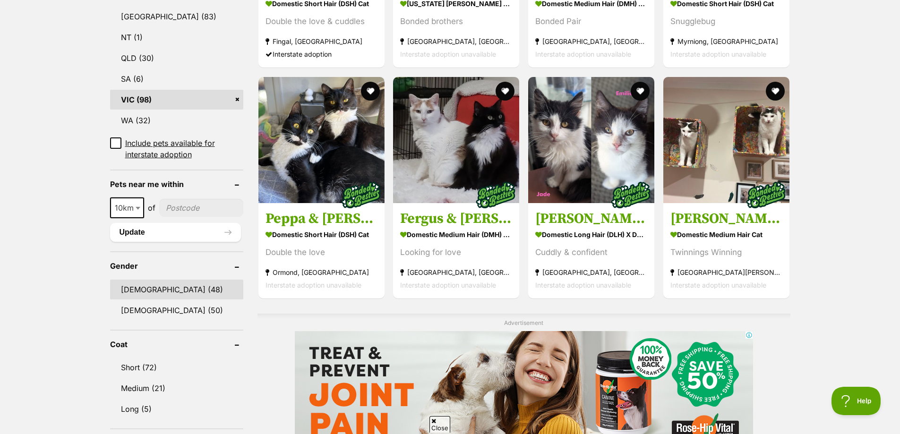
click at [142, 292] on link "[DEMOGRAPHIC_DATA] (48)" at bounding box center [176, 290] width 133 height 20
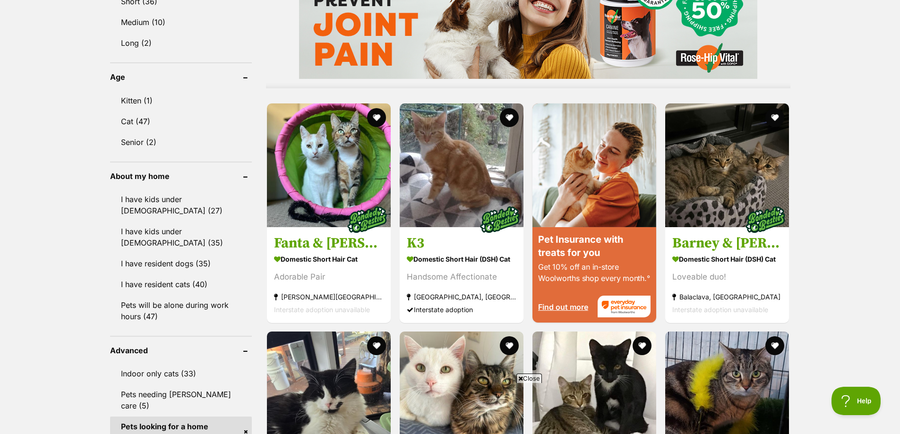
scroll to position [897, 0]
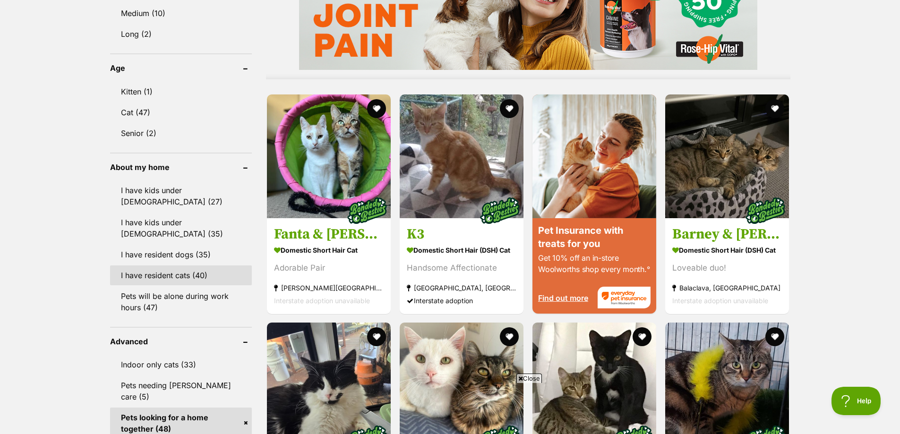
click at [153, 265] on link "I have resident cats (40)" at bounding box center [181, 275] width 142 height 20
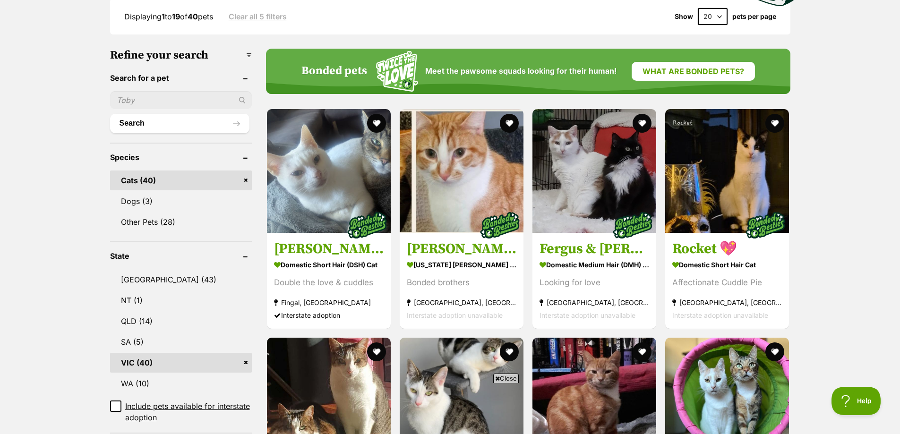
scroll to position [236, 0]
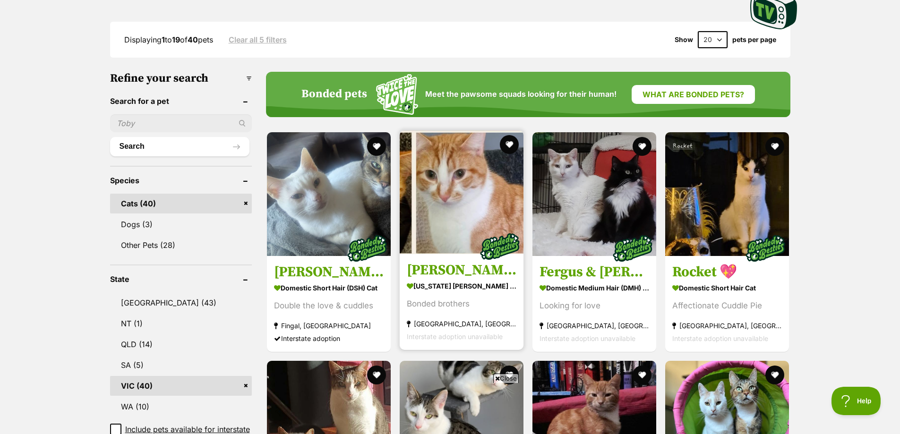
click at [459, 220] on img at bounding box center [462, 192] width 124 height 124
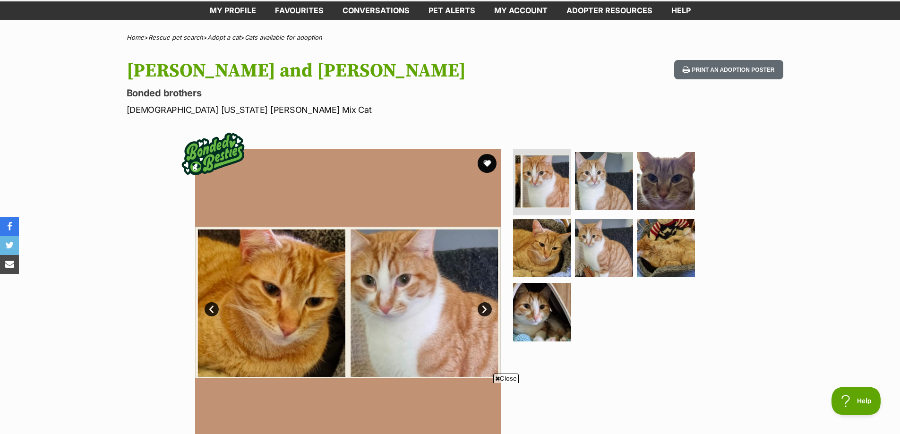
scroll to position [142, 0]
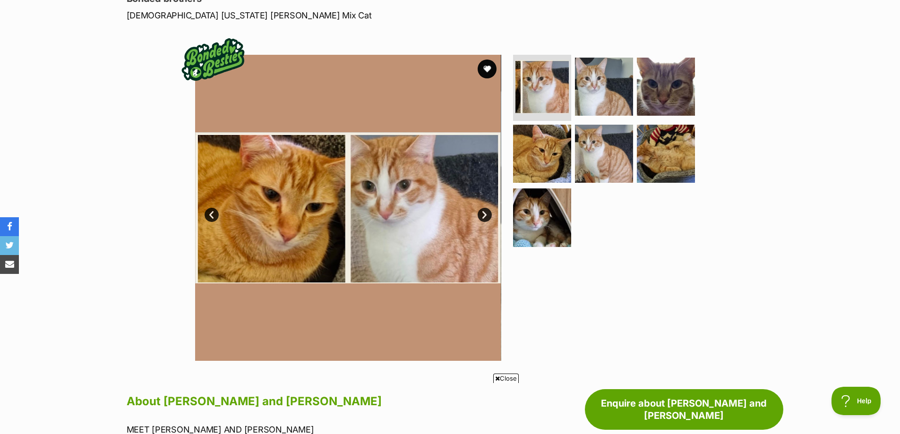
click at [486, 213] on link "Next" at bounding box center [484, 215] width 14 height 14
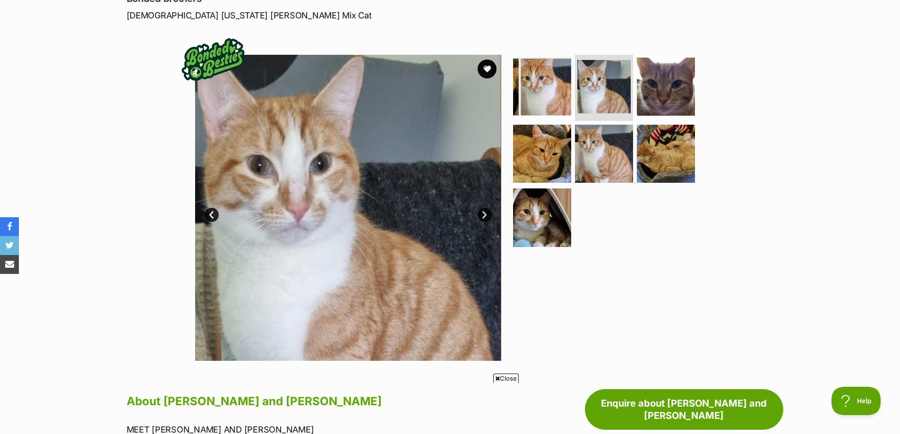
click at [485, 214] on link "Next" at bounding box center [484, 215] width 14 height 14
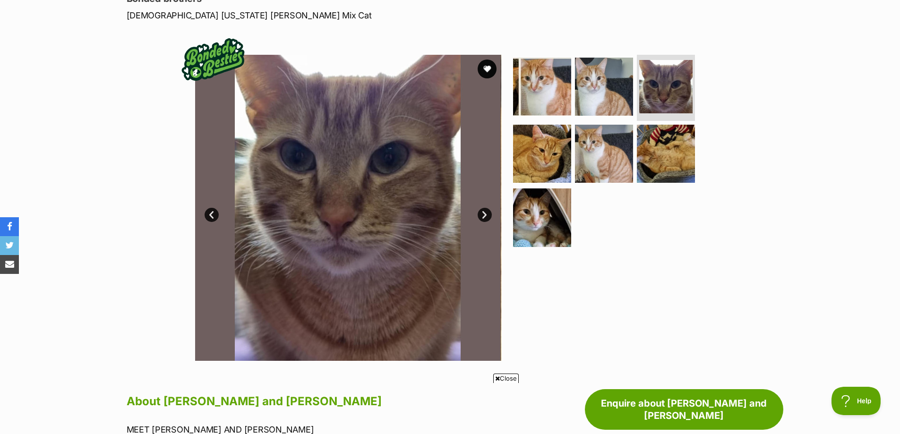
click at [485, 214] on link "Next" at bounding box center [484, 215] width 14 height 14
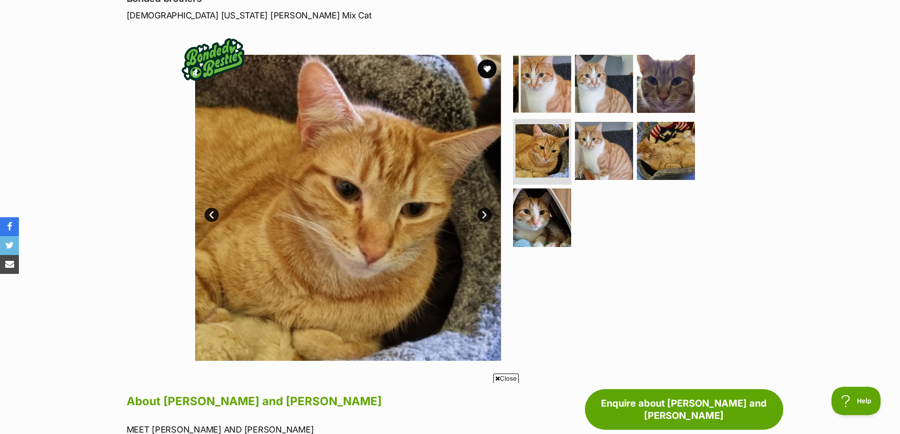
click at [485, 214] on link "Next" at bounding box center [484, 215] width 14 height 14
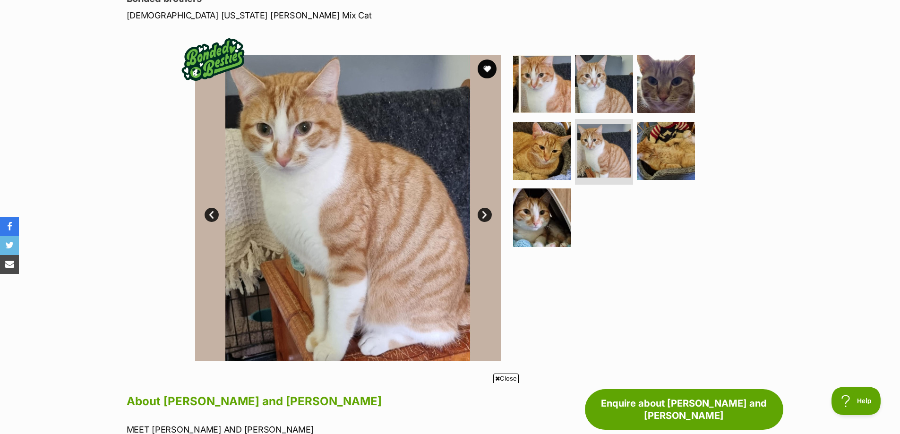
click at [485, 214] on link "Next" at bounding box center [484, 215] width 14 height 14
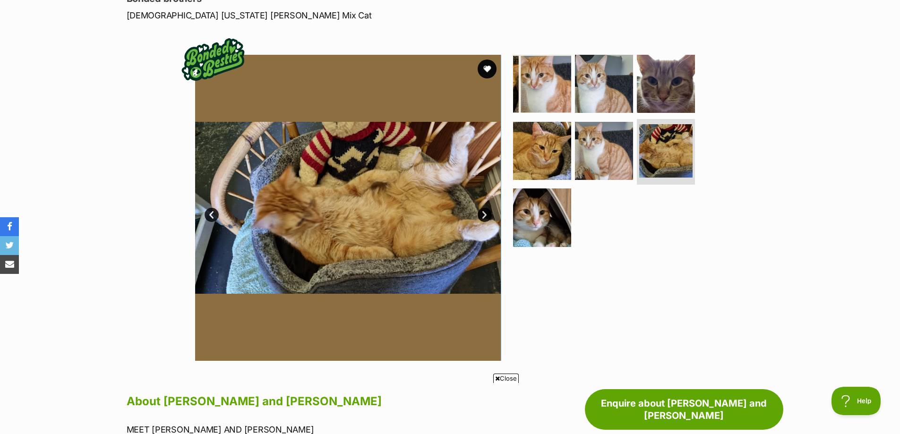
click at [485, 214] on link "Next" at bounding box center [484, 215] width 14 height 14
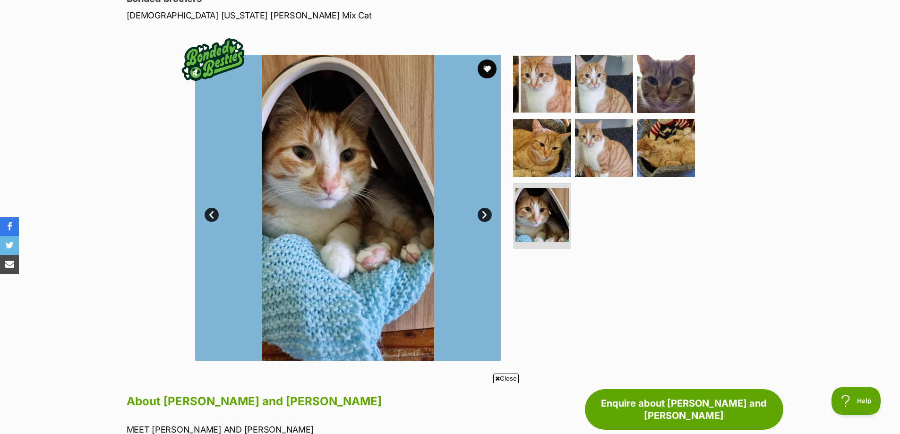
click at [485, 214] on link "Next" at bounding box center [484, 215] width 14 height 14
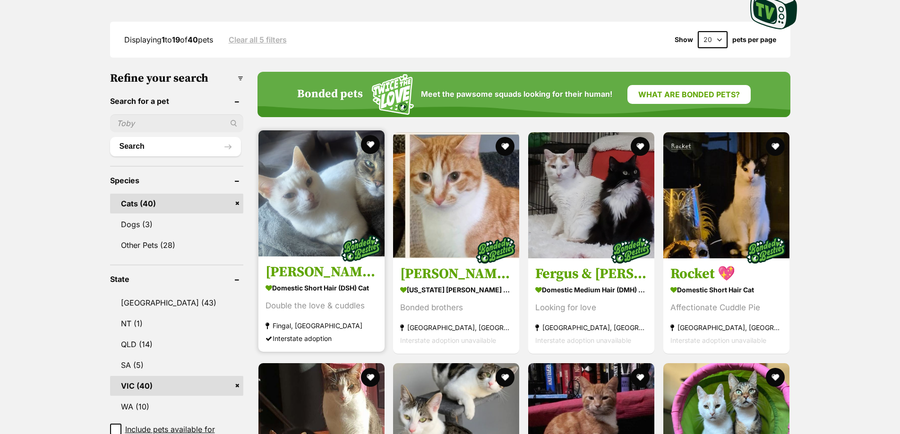
click at [328, 211] on img at bounding box center [321, 193] width 126 height 126
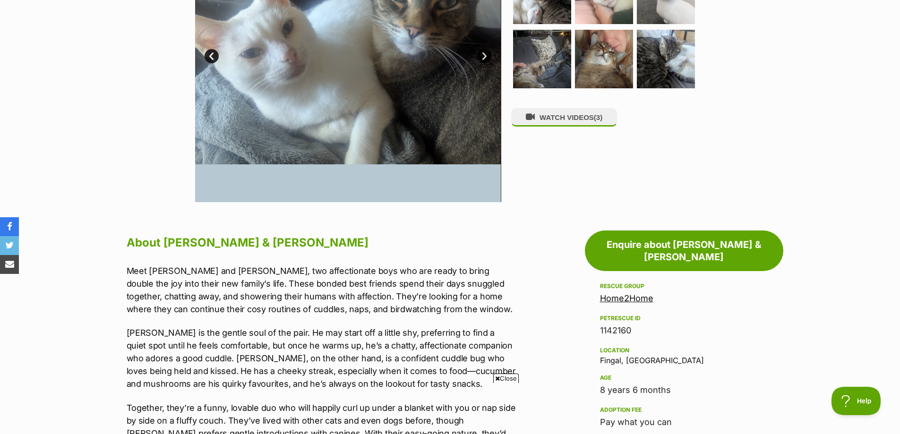
scroll to position [283, 0]
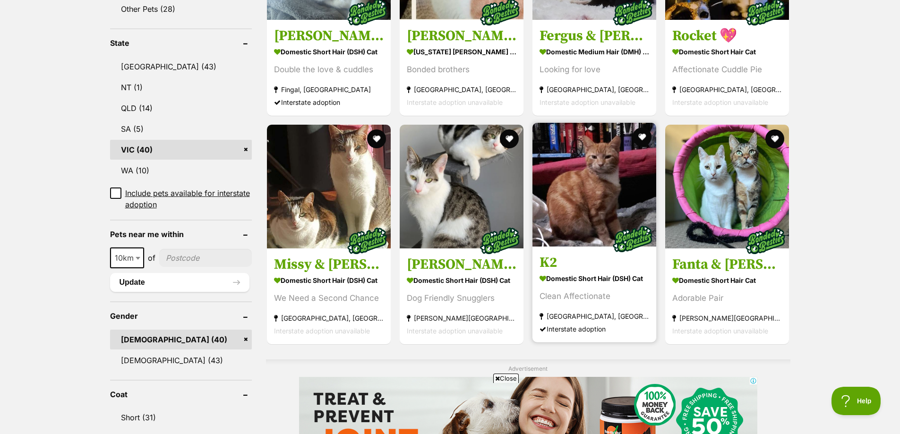
click at [578, 206] on img at bounding box center [594, 185] width 124 height 124
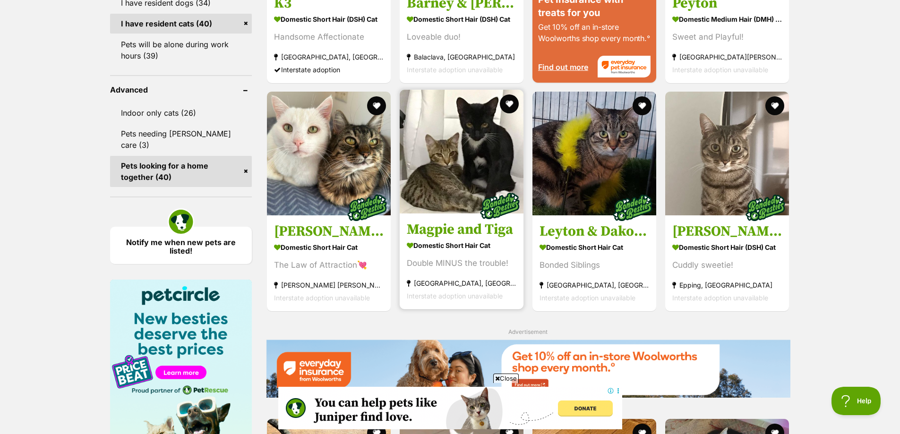
scroll to position [1175, 0]
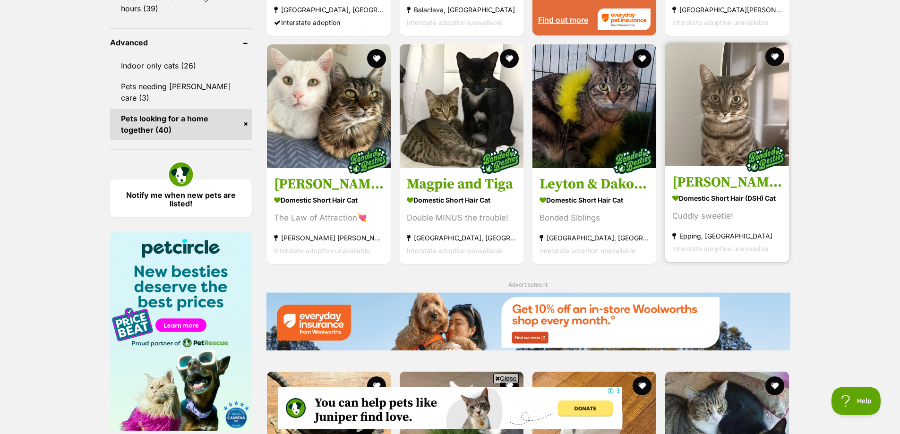
click at [739, 126] on img at bounding box center [727, 105] width 124 height 124
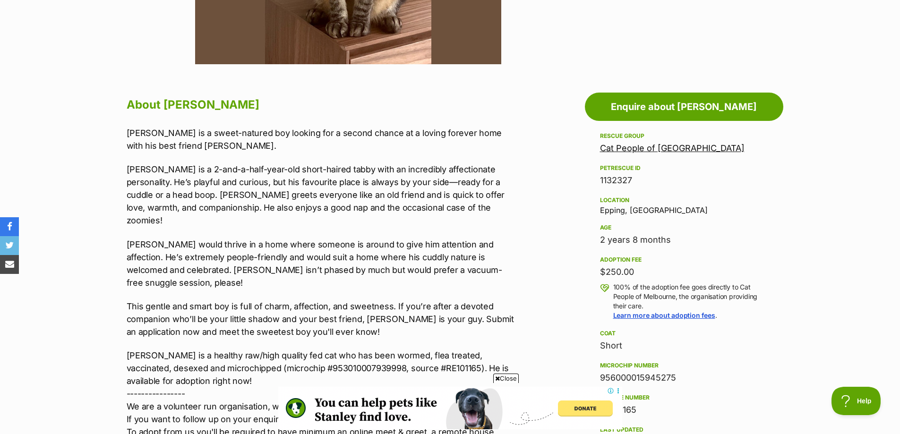
scroll to position [425, 0]
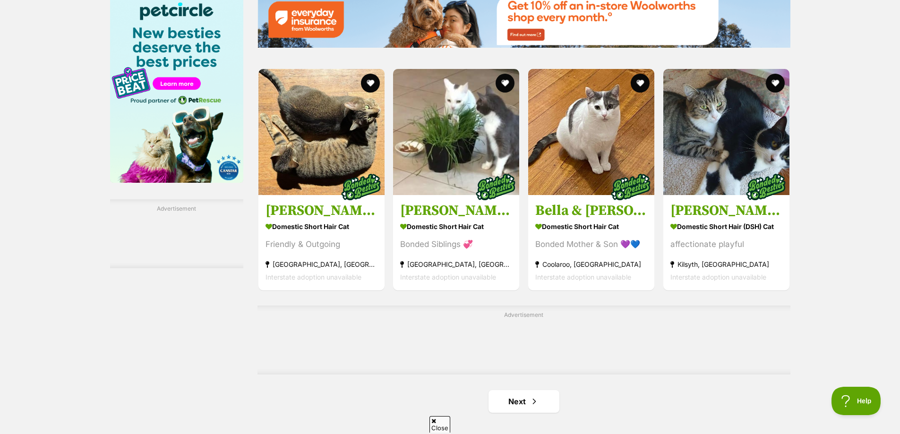
scroll to position [1470, 0]
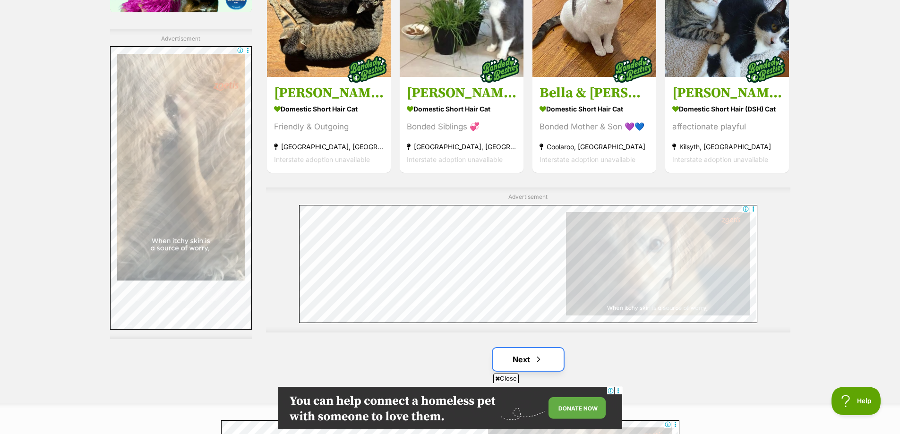
scroll to position [1648, 0]
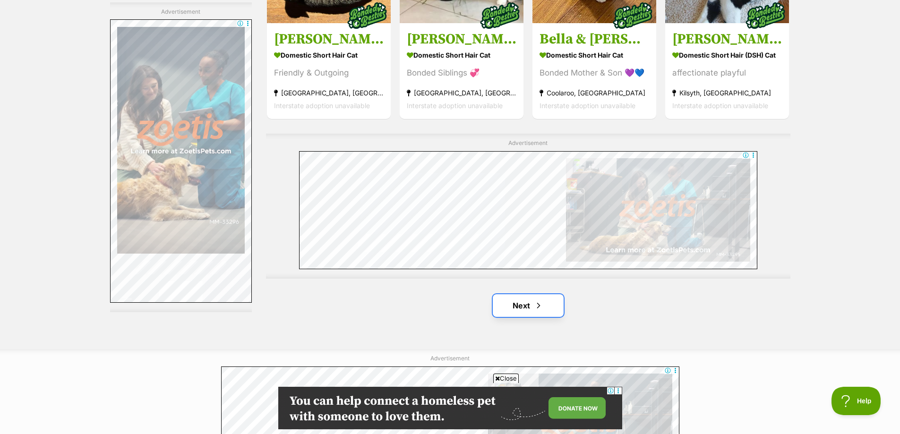
click at [530, 309] on link "Next" at bounding box center [528, 305] width 71 height 23
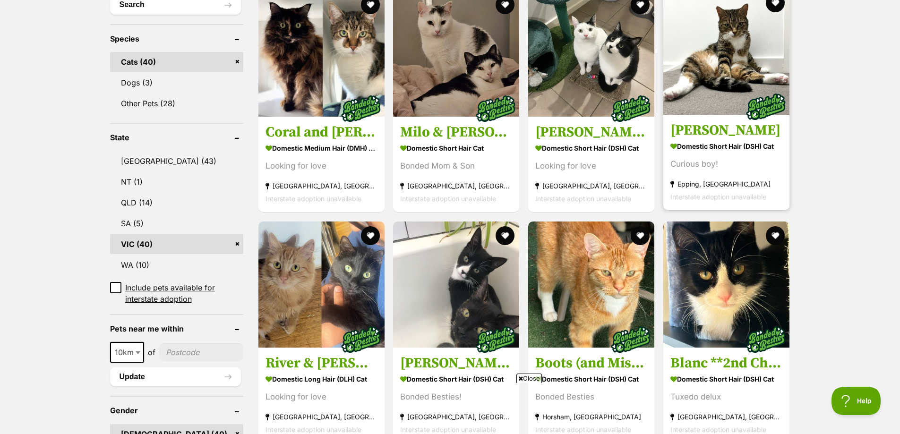
click at [724, 69] on img at bounding box center [726, 52] width 126 height 126
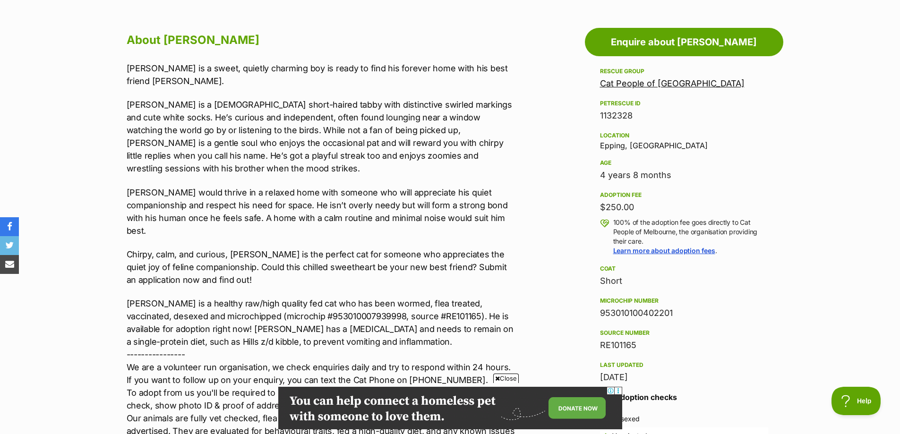
scroll to position [519, 0]
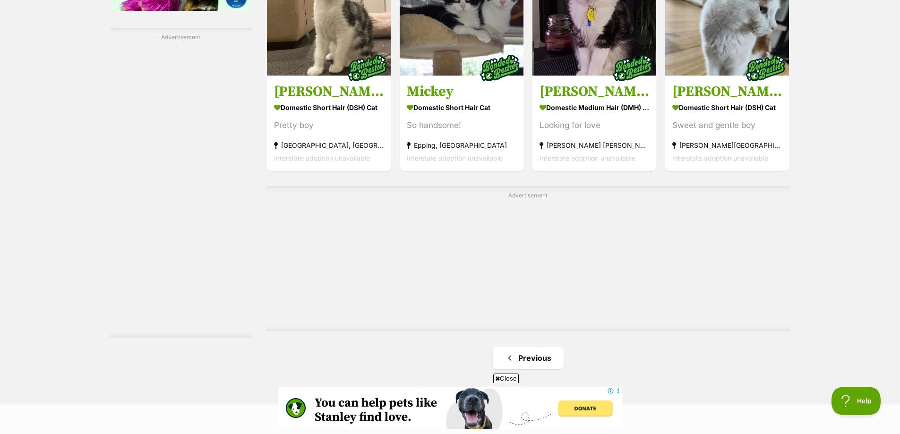
scroll to position [1600, 0]
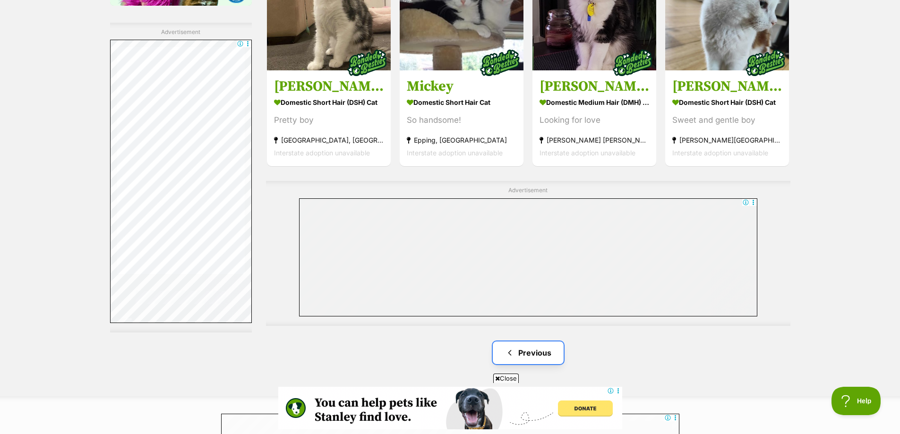
click at [525, 353] on link "Previous" at bounding box center [528, 352] width 71 height 23
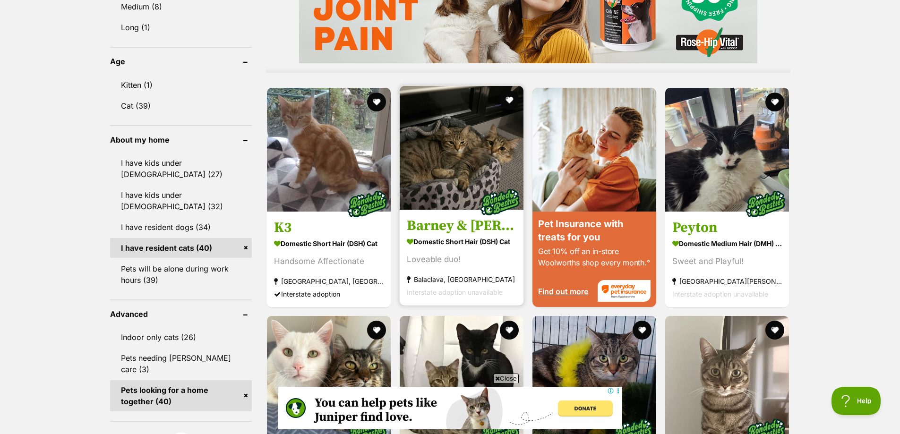
scroll to position [1039, 0]
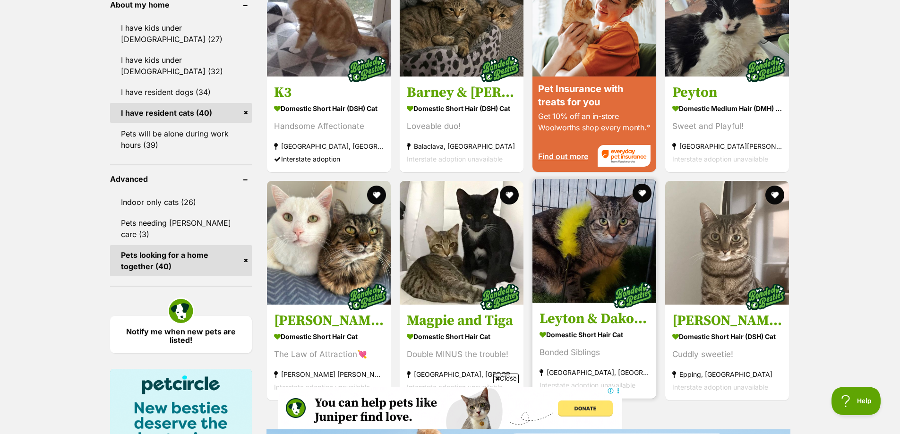
click at [594, 272] on img at bounding box center [594, 241] width 124 height 124
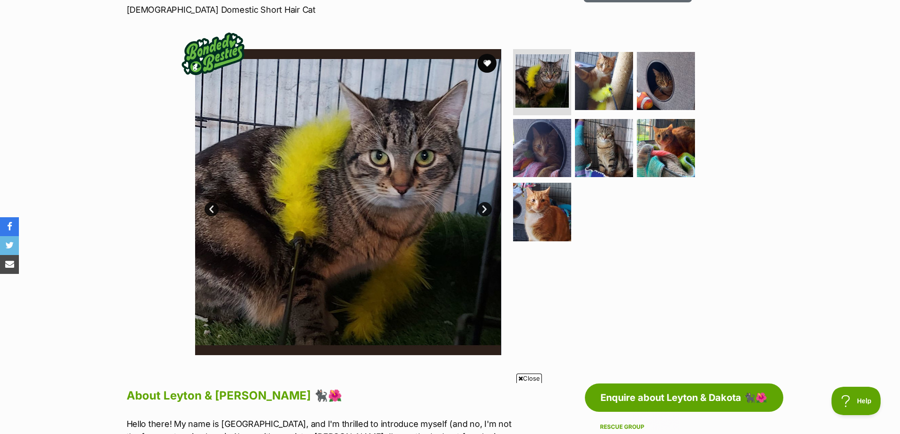
scroll to position [142, 0]
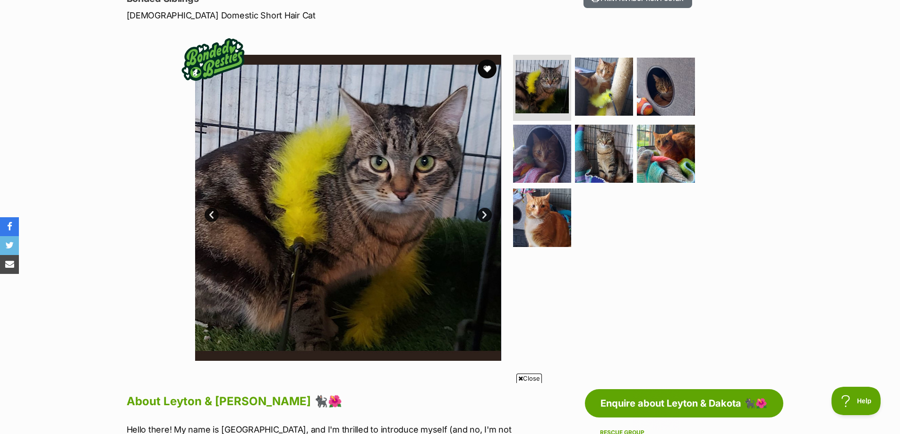
click at [487, 214] on link "Next" at bounding box center [484, 215] width 14 height 14
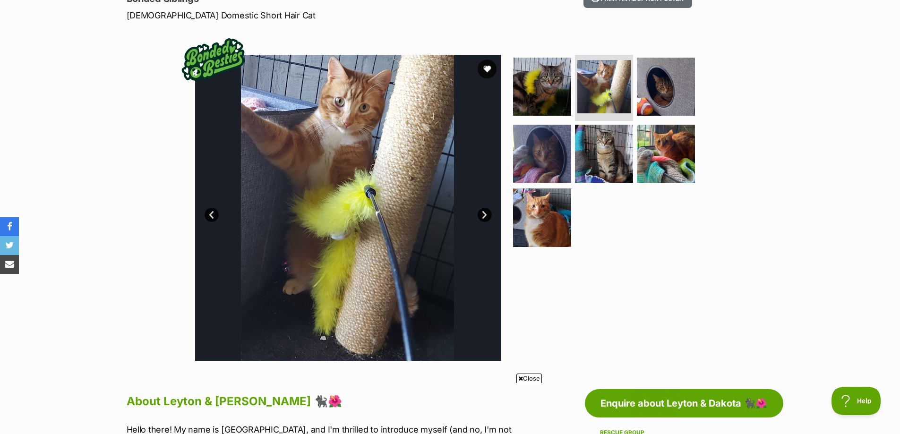
click at [487, 214] on link "Next" at bounding box center [484, 215] width 14 height 14
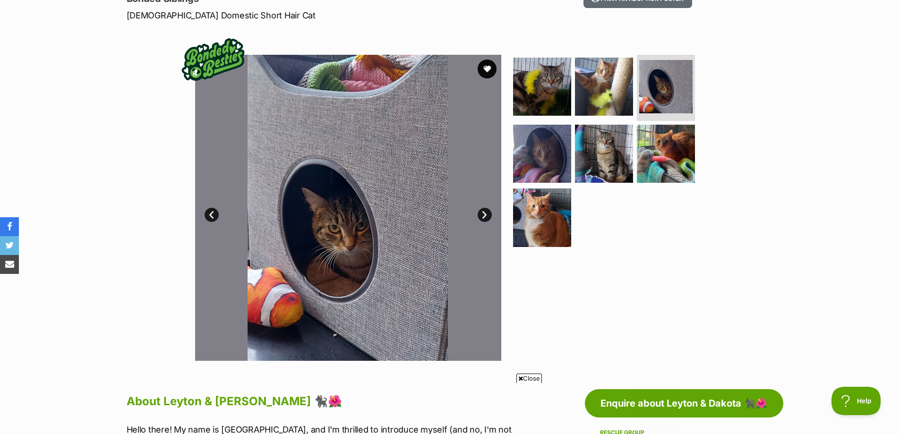
click at [487, 214] on link "Next" at bounding box center [484, 215] width 14 height 14
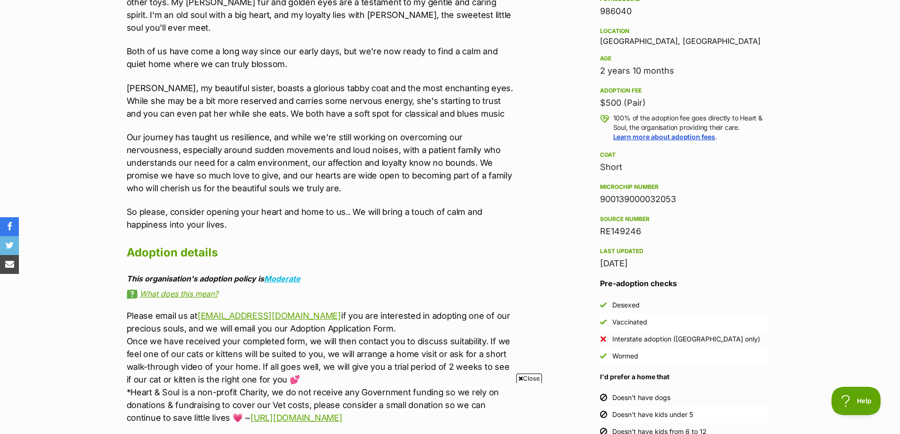
scroll to position [661, 0]
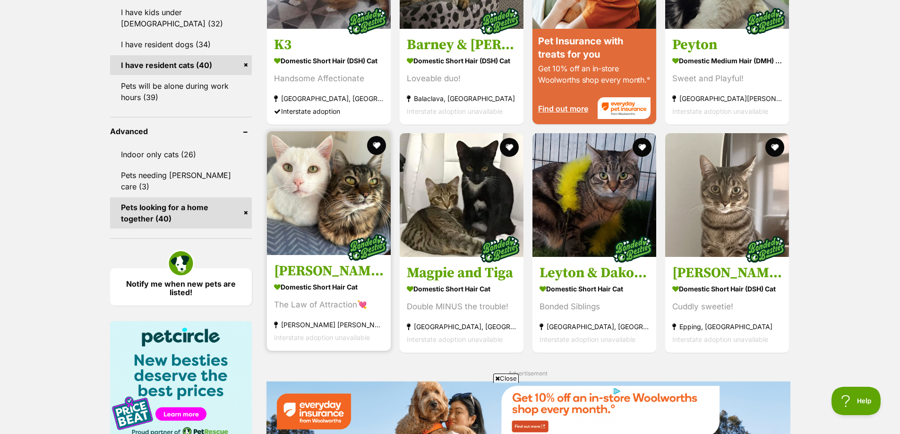
click at [322, 229] on img at bounding box center [329, 193] width 124 height 124
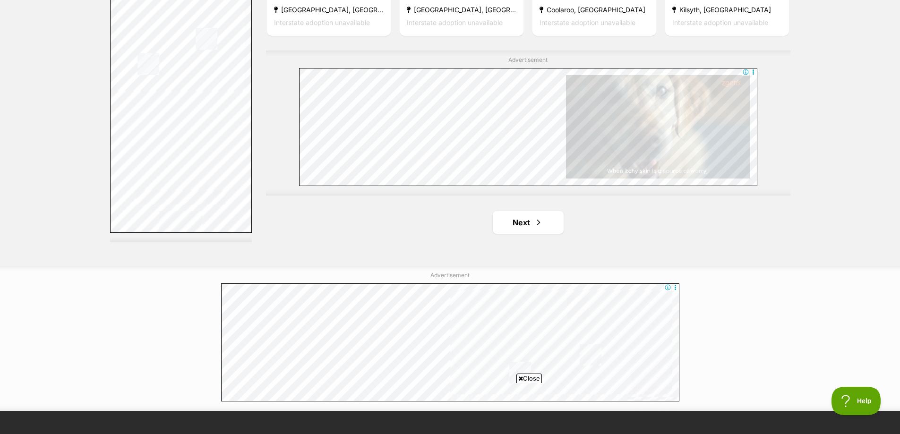
scroll to position [1743, 0]
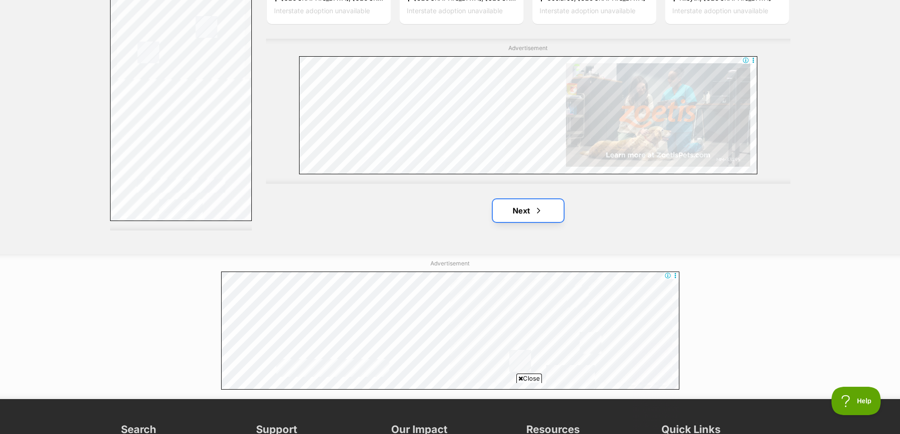
click at [533, 213] on link "Next" at bounding box center [528, 210] width 71 height 23
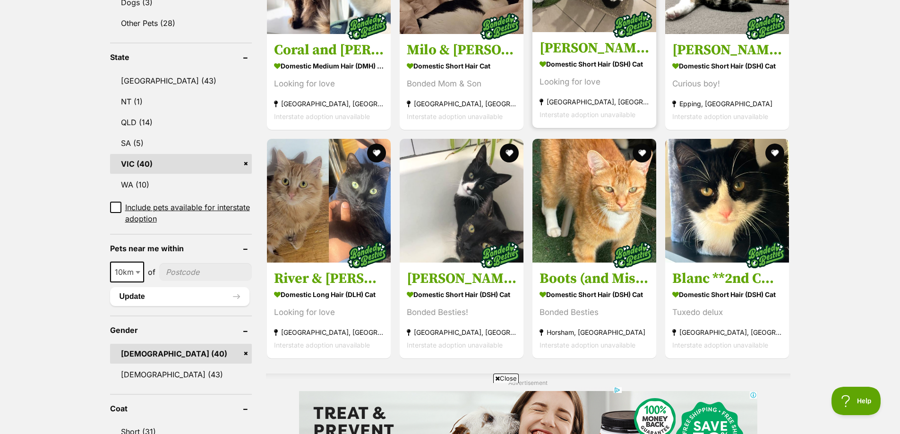
scroll to position [472, 0]
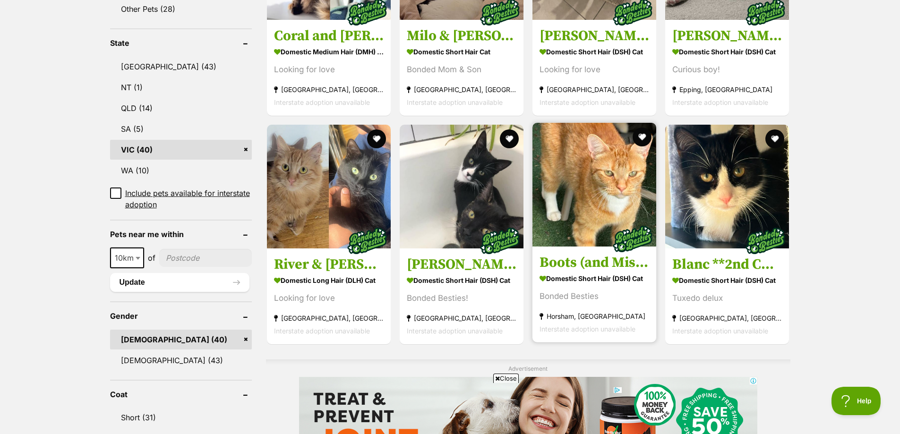
click at [581, 259] on h3 "Boots (and Missy)" at bounding box center [594, 263] width 110 height 18
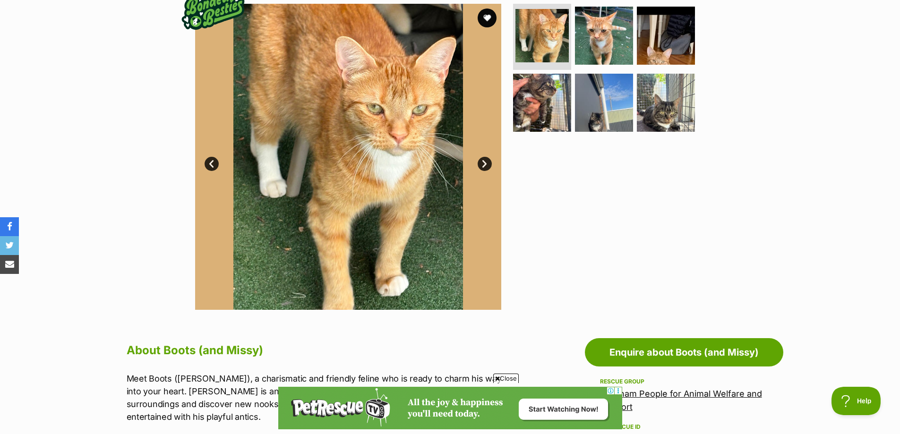
scroll to position [189, 0]
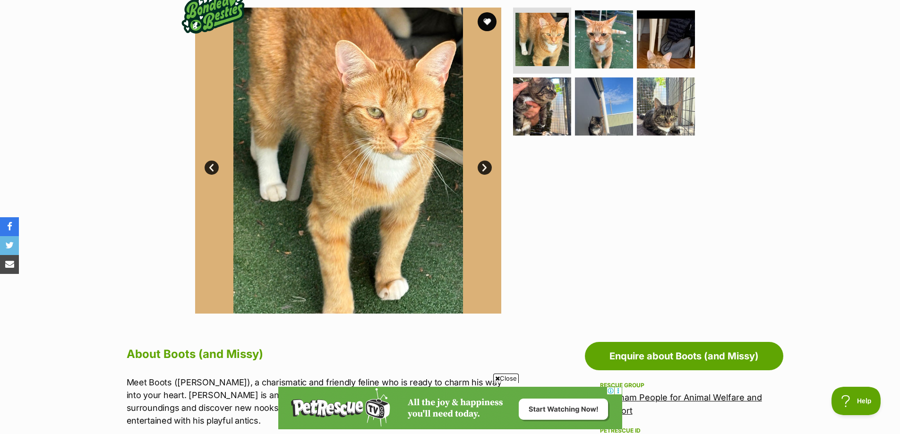
click at [486, 166] on link "Next" at bounding box center [484, 168] width 14 height 14
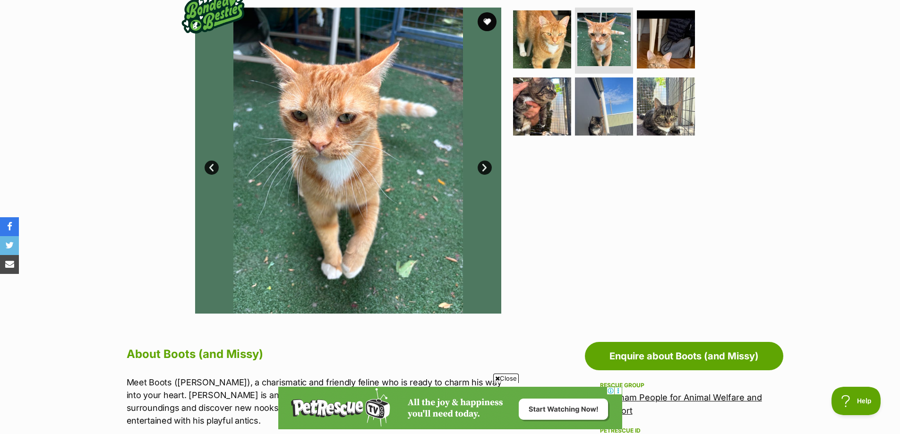
click at [486, 166] on link "Next" at bounding box center [484, 168] width 14 height 14
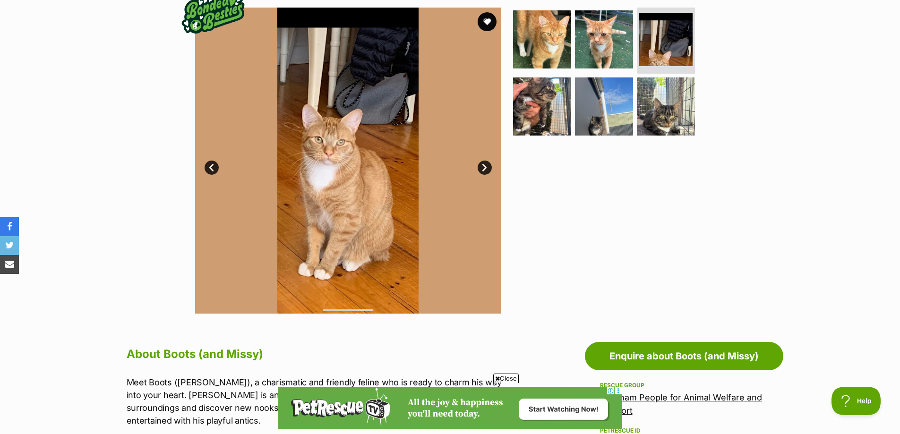
click at [486, 166] on link "Next" at bounding box center [484, 168] width 14 height 14
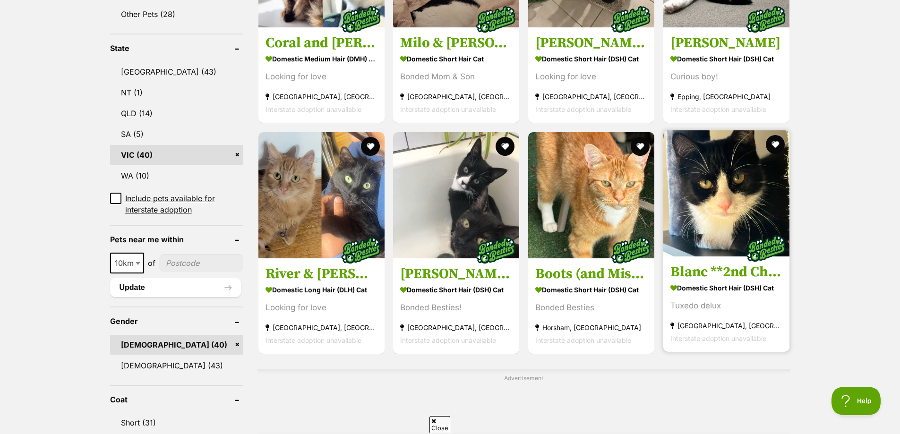
click at [720, 272] on h3 "Blanc **2nd Chance Cat Rescue**" at bounding box center [726, 272] width 112 height 18
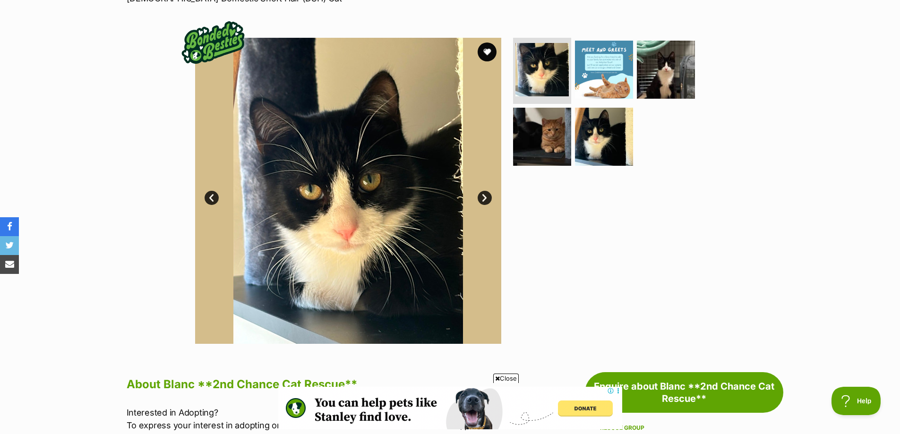
scroll to position [142, 0]
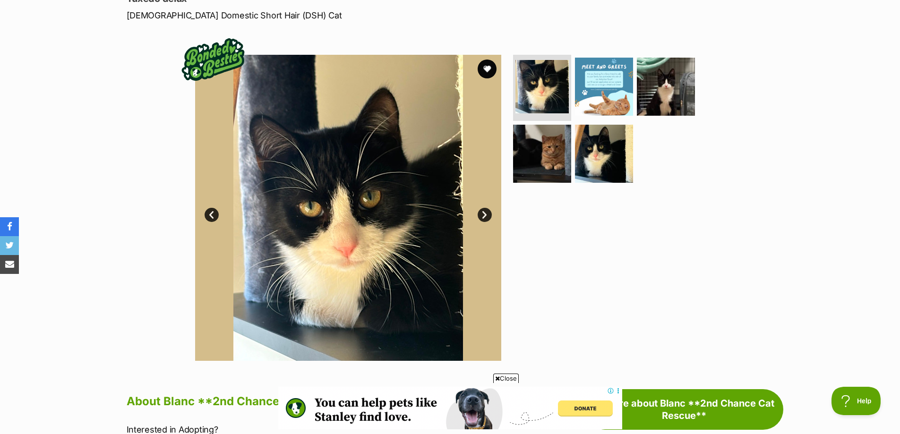
click at [484, 213] on link "Next" at bounding box center [484, 215] width 14 height 14
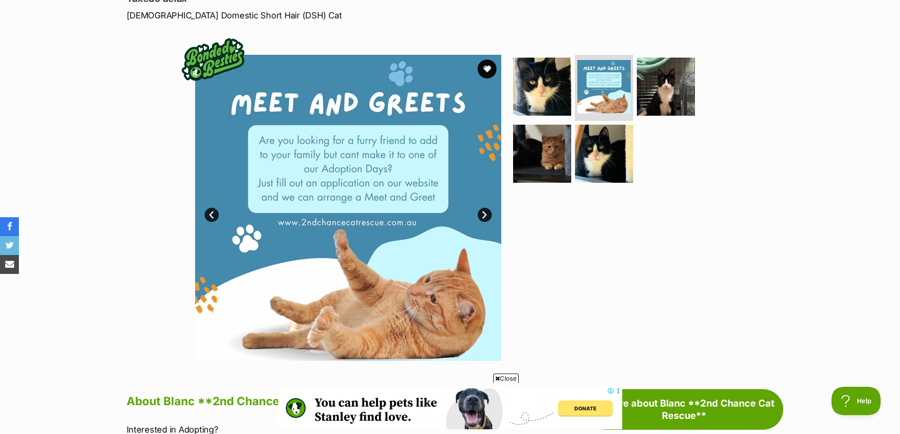
click at [484, 213] on link "Next" at bounding box center [484, 215] width 14 height 14
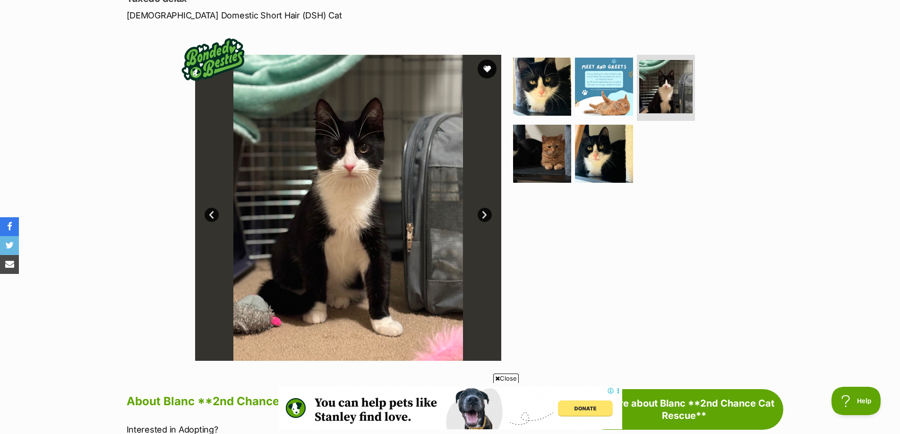
click at [484, 213] on link "Next" at bounding box center [484, 215] width 14 height 14
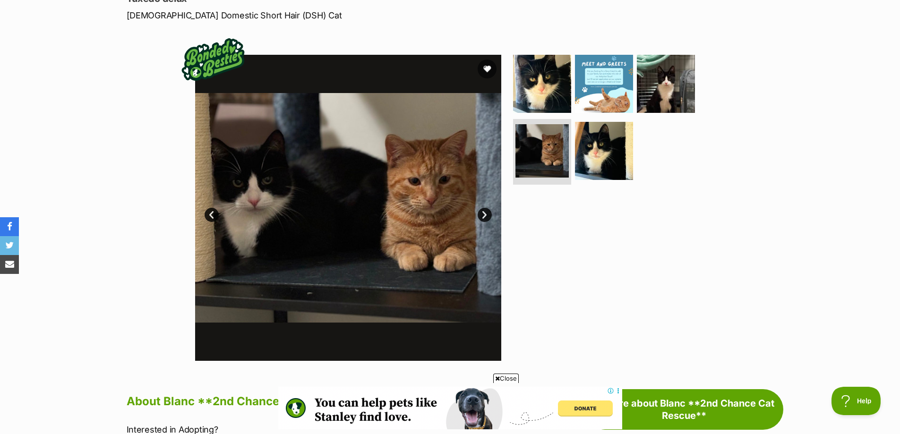
click at [484, 213] on link "Next" at bounding box center [484, 215] width 14 height 14
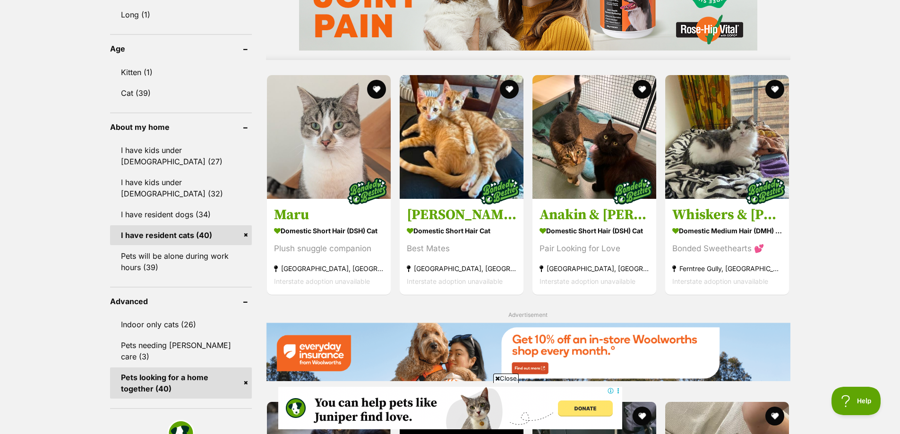
scroll to position [939, 0]
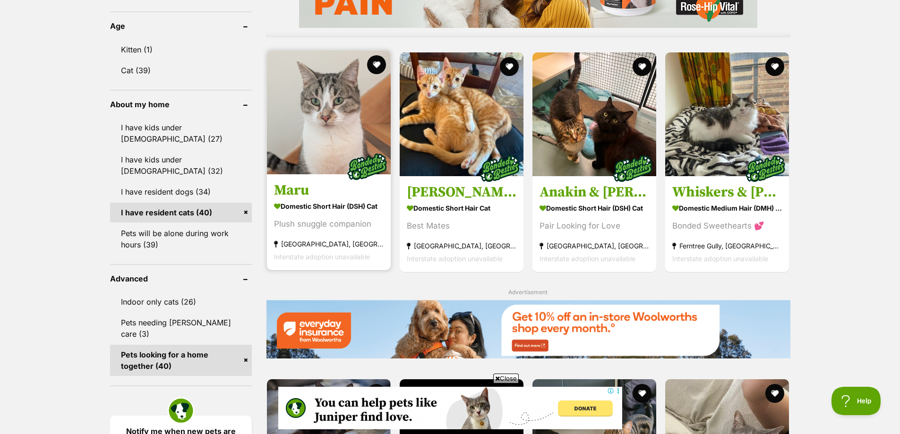
click at [330, 128] on img at bounding box center [329, 113] width 124 height 124
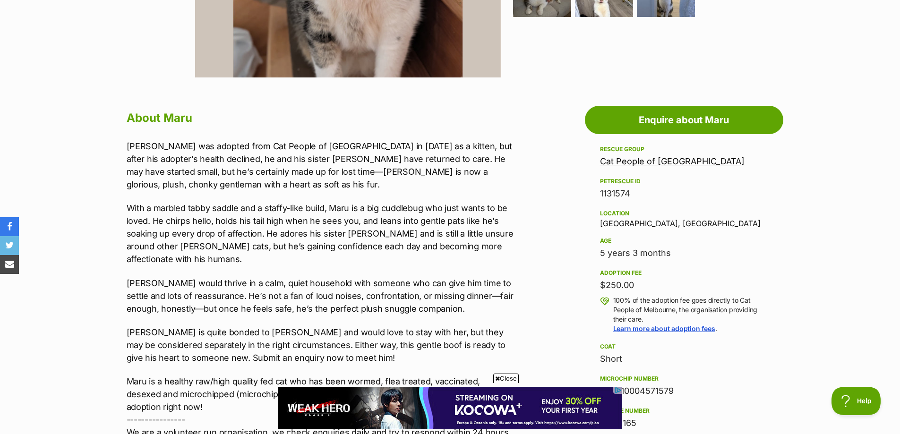
scroll to position [472, 0]
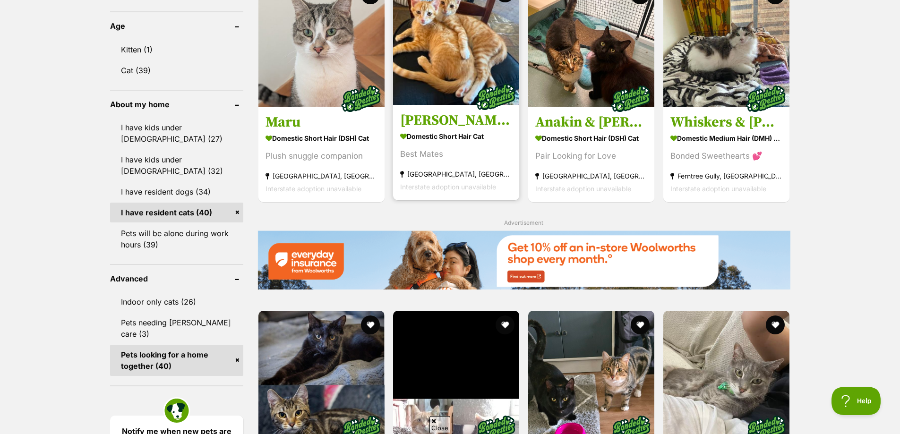
click at [451, 73] on img at bounding box center [456, 42] width 126 height 126
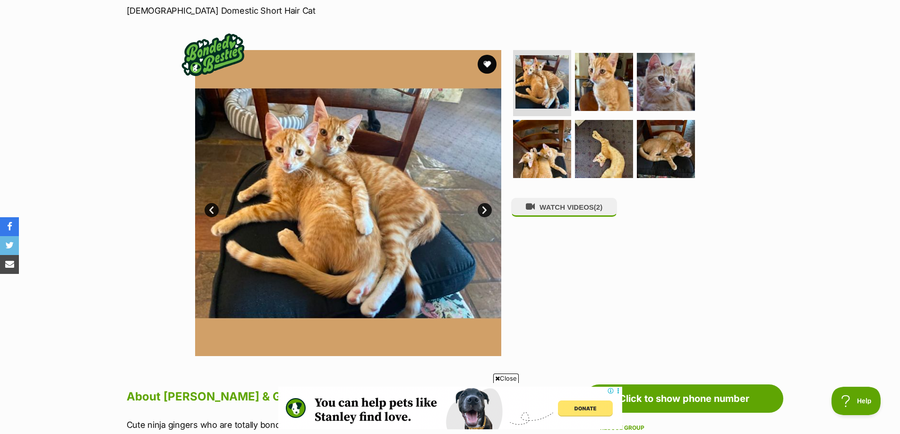
scroll to position [94, 0]
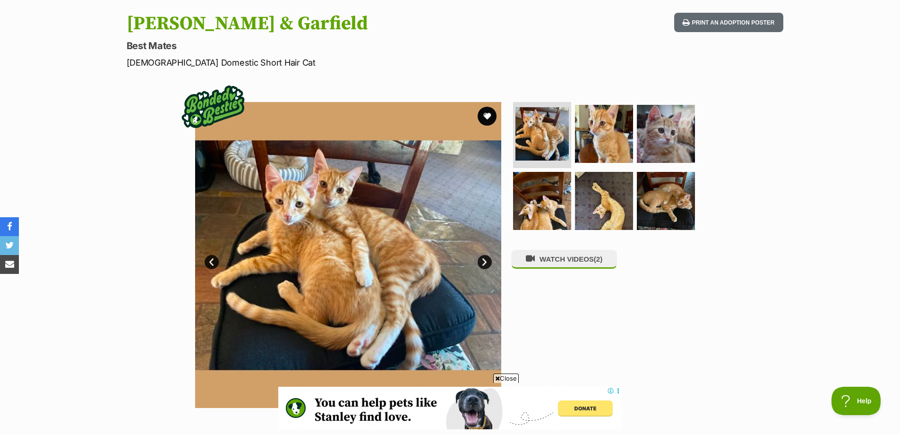
click at [486, 261] on link "Next" at bounding box center [484, 262] width 14 height 14
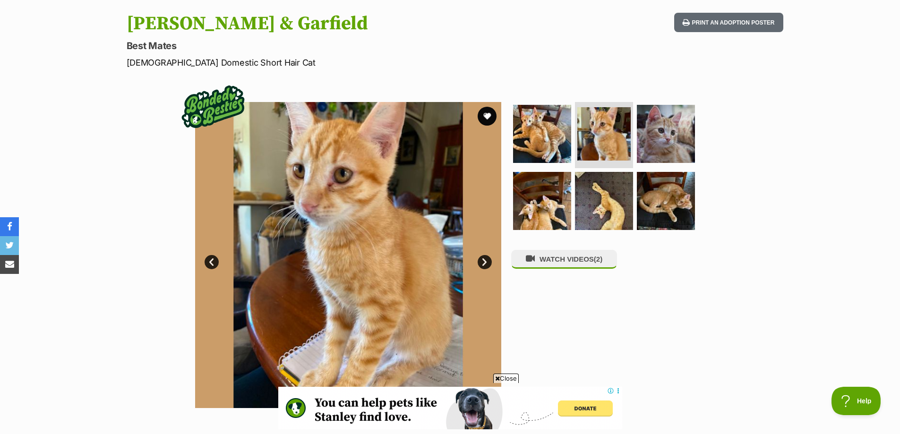
click at [486, 261] on link "Next" at bounding box center [484, 262] width 14 height 14
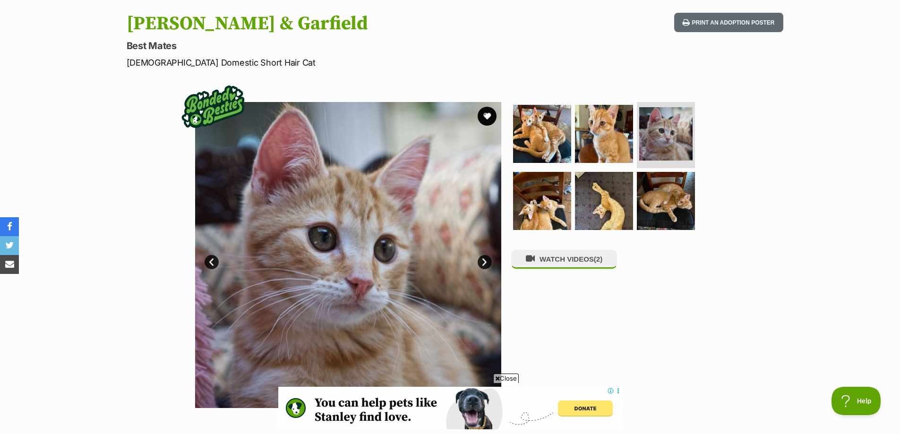
click at [486, 261] on link "Next" at bounding box center [484, 262] width 14 height 14
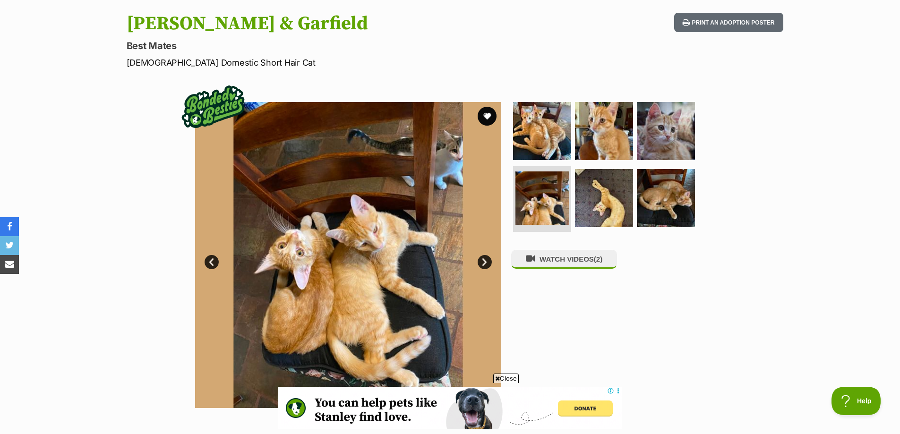
click at [486, 261] on link "Next" at bounding box center [484, 262] width 14 height 14
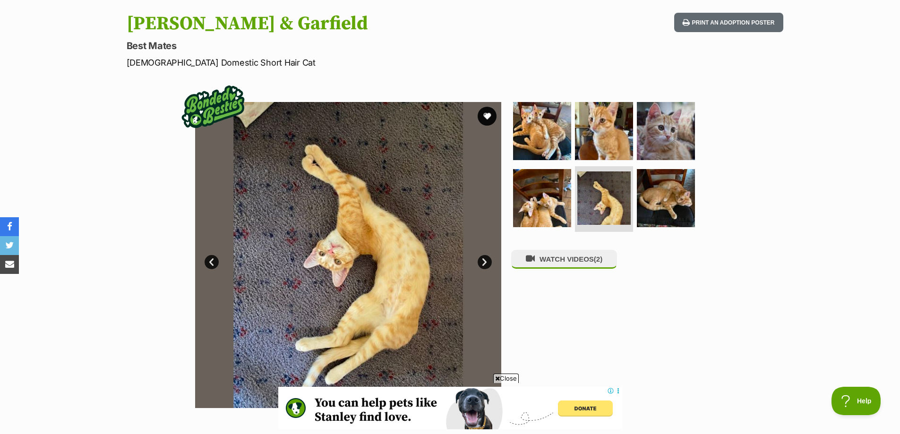
click at [486, 261] on link "Next" at bounding box center [484, 262] width 14 height 14
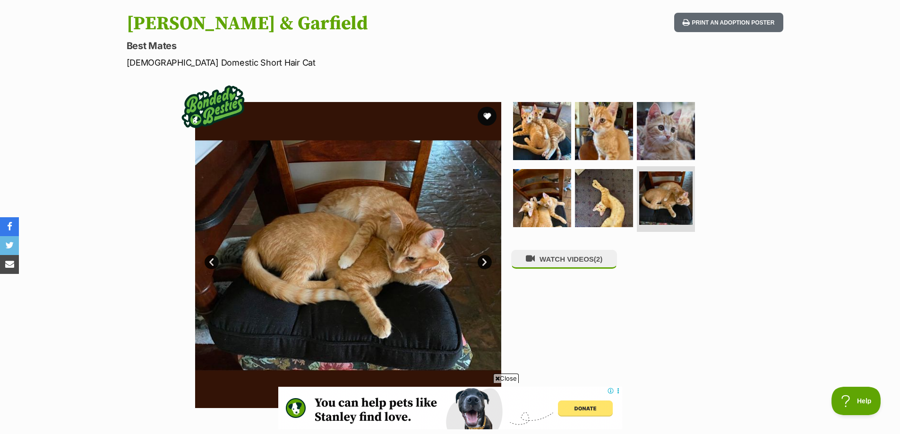
click at [483, 261] on link "Next" at bounding box center [484, 262] width 14 height 14
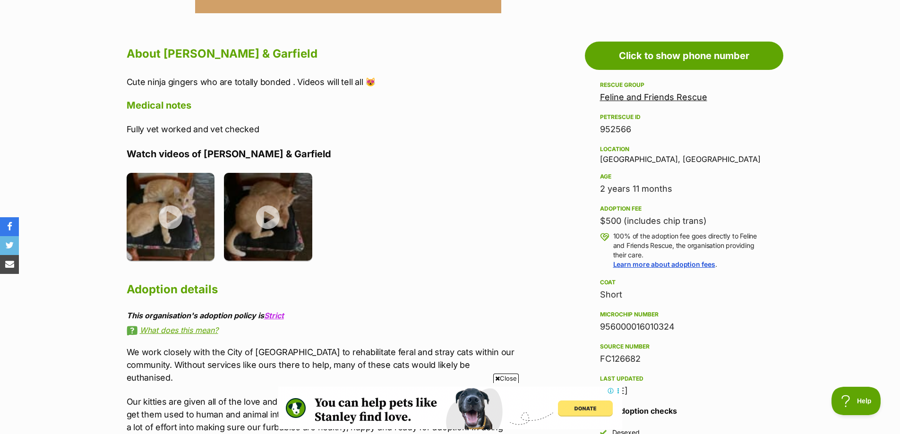
scroll to position [519, 0]
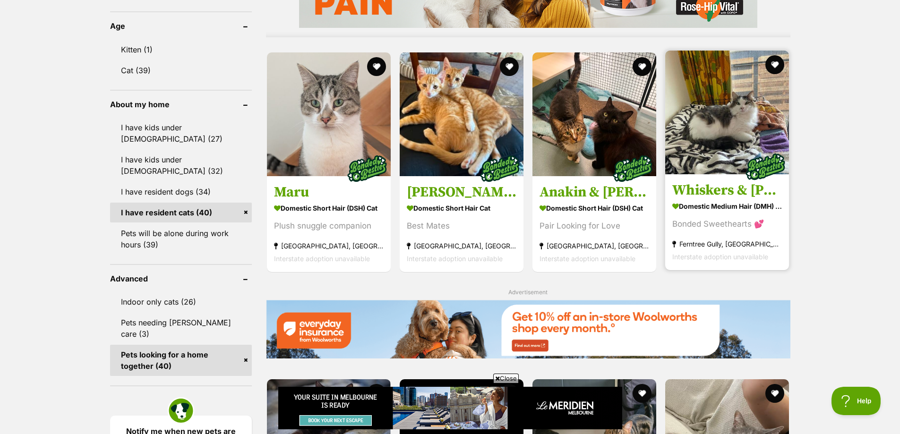
click at [711, 185] on h3 "Whiskers & [PERSON_NAME] *9 Lives Project Rescue*" at bounding box center [727, 190] width 110 height 18
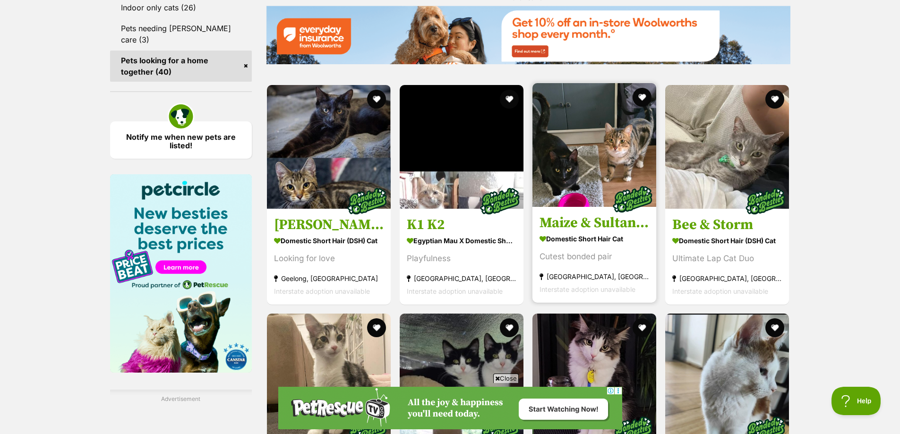
scroll to position [1259, 0]
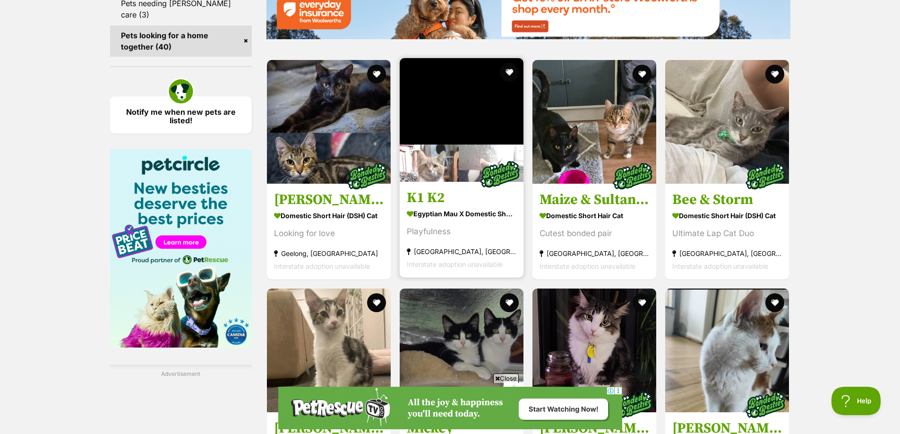
click at [438, 205] on link "K1 K2 Egyptian Mau x Domestic Short Hair (DSH) Cat Playfulness Croydon, VIC Int…" at bounding box center [462, 230] width 124 height 96
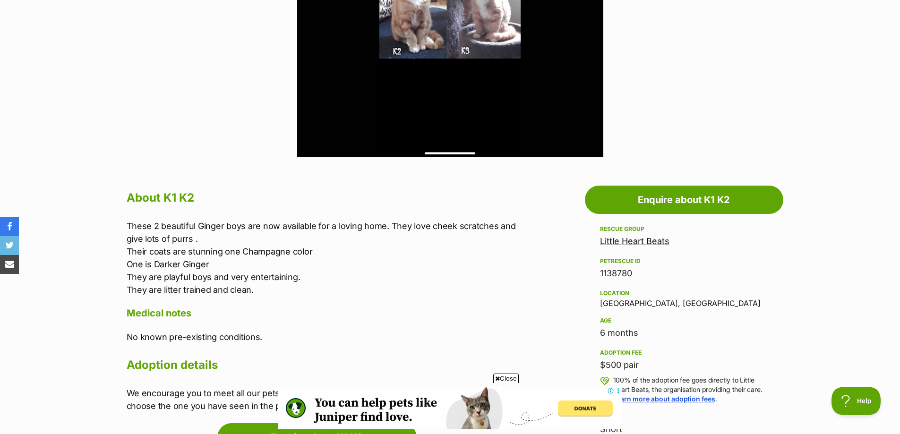
scroll to position [331, 0]
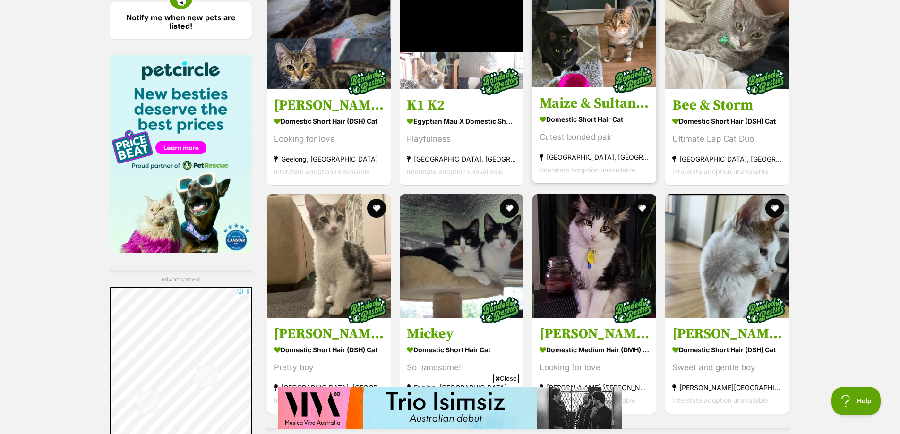
scroll to position [1400, 0]
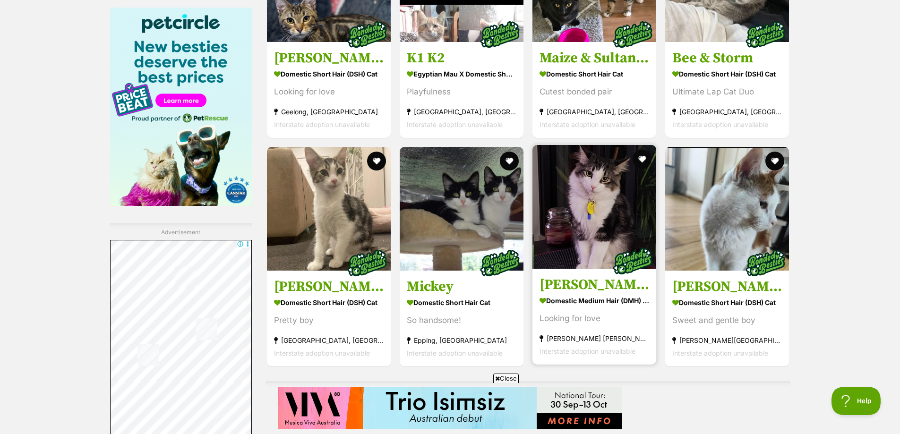
click at [589, 229] on img at bounding box center [594, 207] width 124 height 124
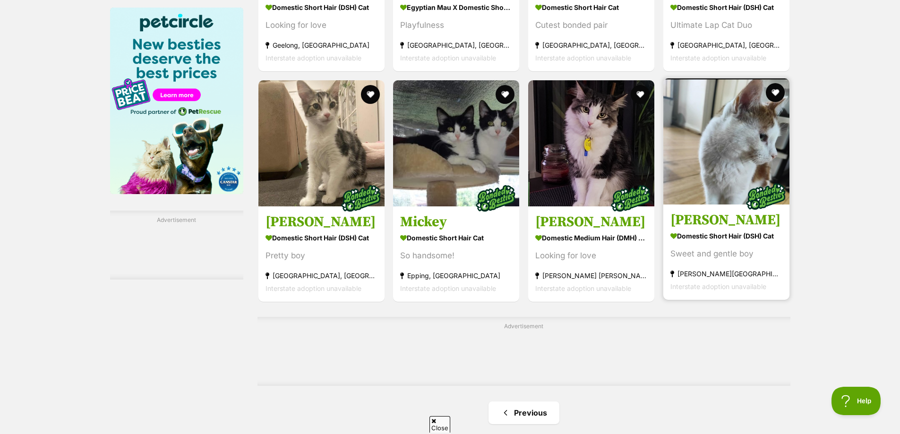
click at [700, 171] on img at bounding box center [726, 141] width 126 height 126
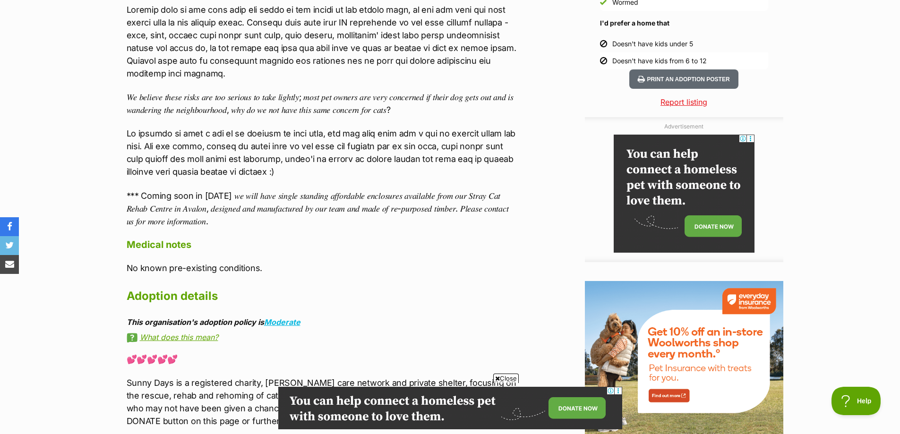
scroll to position [992, 0]
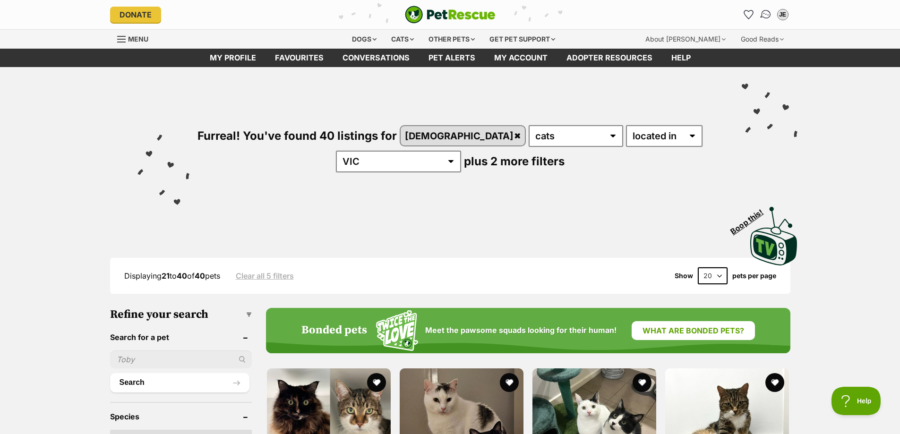
click at [764, 15] on img "Conversations" at bounding box center [765, 15] width 13 height 12
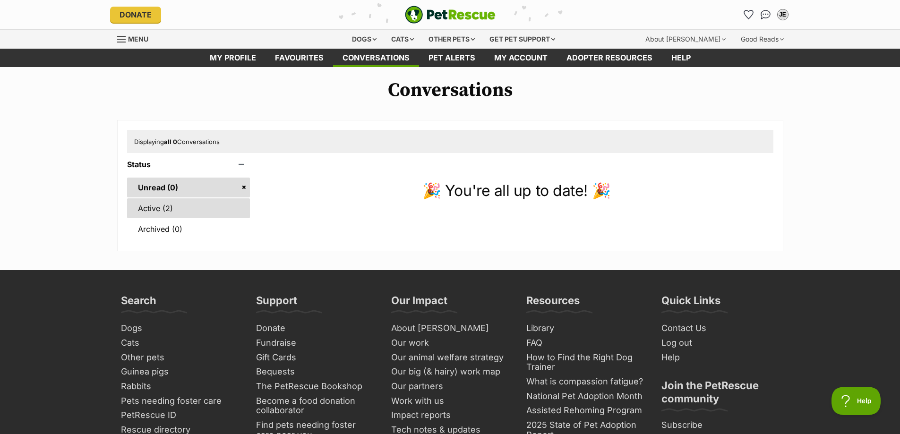
click at [166, 208] on link "Active (2)" at bounding box center [188, 208] width 123 height 20
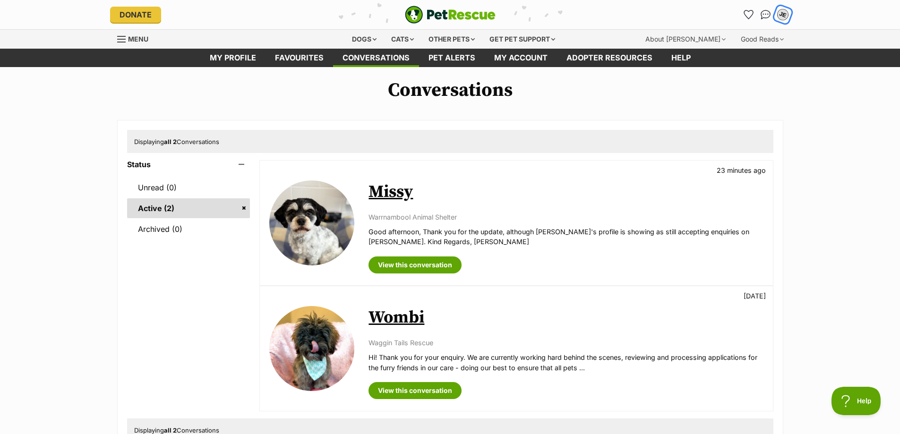
click at [781, 12] on div "JE" at bounding box center [782, 15] width 12 height 12
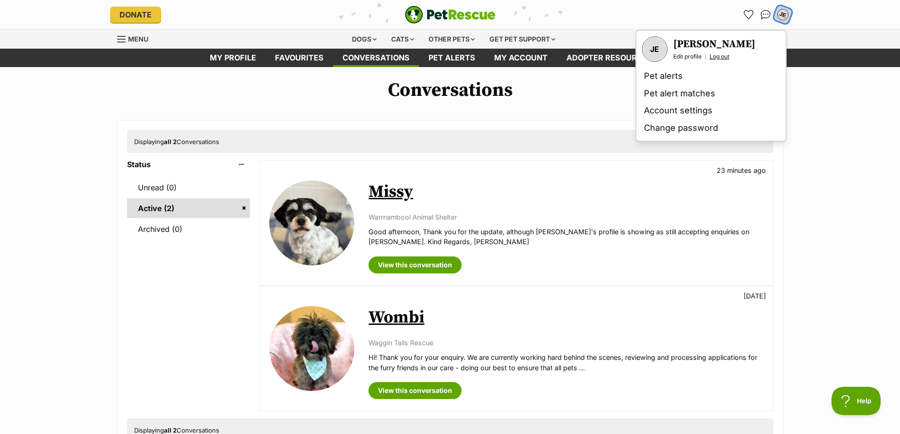
click at [720, 59] on link "Log out" at bounding box center [719, 57] width 20 height 8
